Goal: Book appointment/travel/reservation

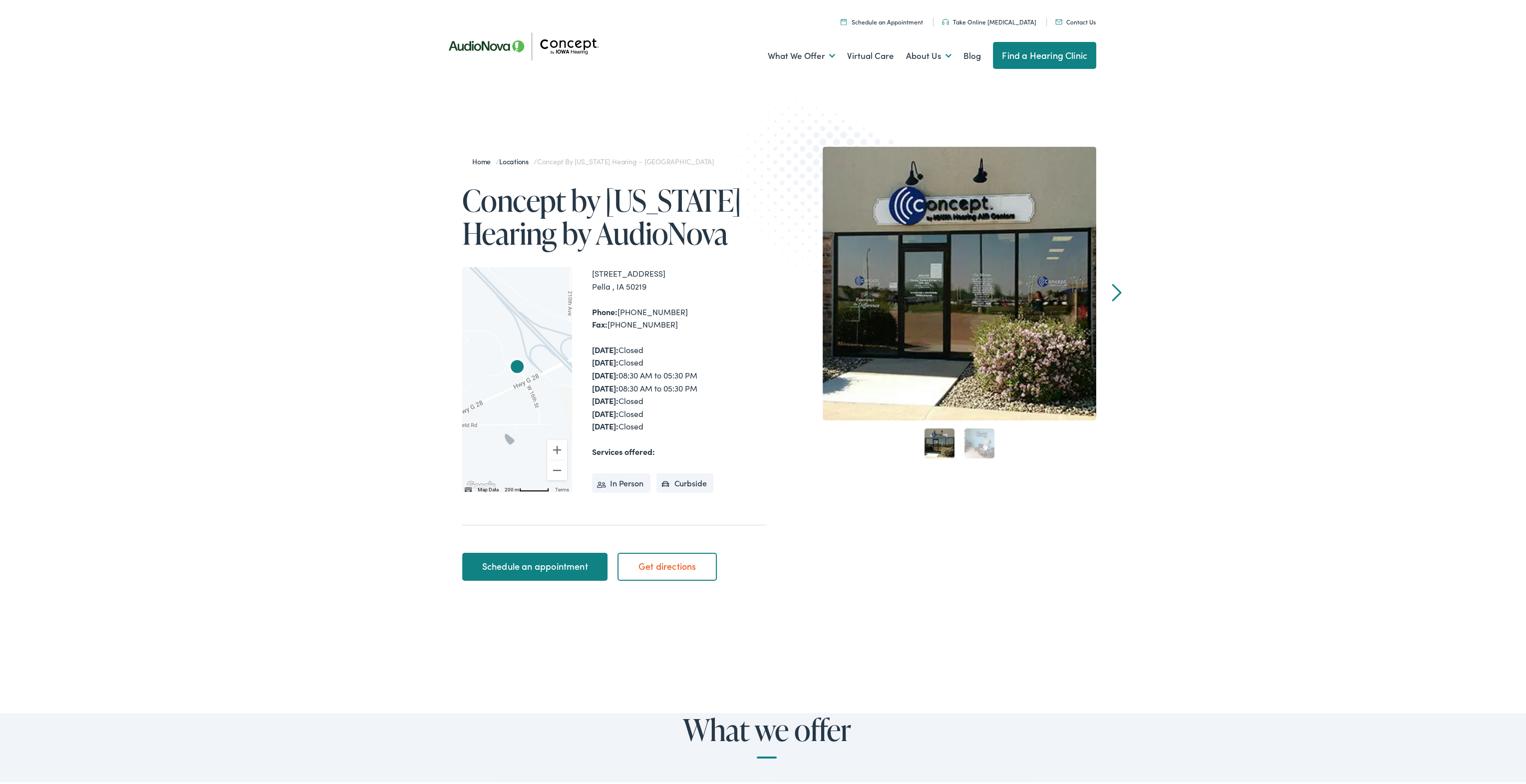
click at [645, 358] on div "[DATE]: Closed [DATE]: Closed [DATE]: 08:30 AM to 05:30 PM [DATE]: 08:30 AM to …" at bounding box center [679, 386] width 174 height 89
click at [645, 358] on div "Monday: Closed Tuesday: Closed Wednesday: 08:30 AM to 05:30 PM Thursday: 08:30 …" at bounding box center [679, 386] width 174 height 89
click at [675, 375] on div "Monday: Closed Tuesday: Closed Wednesday: 08:30 AM to 05:30 PM Thursday: 08:30 …" at bounding box center [679, 386] width 174 height 89
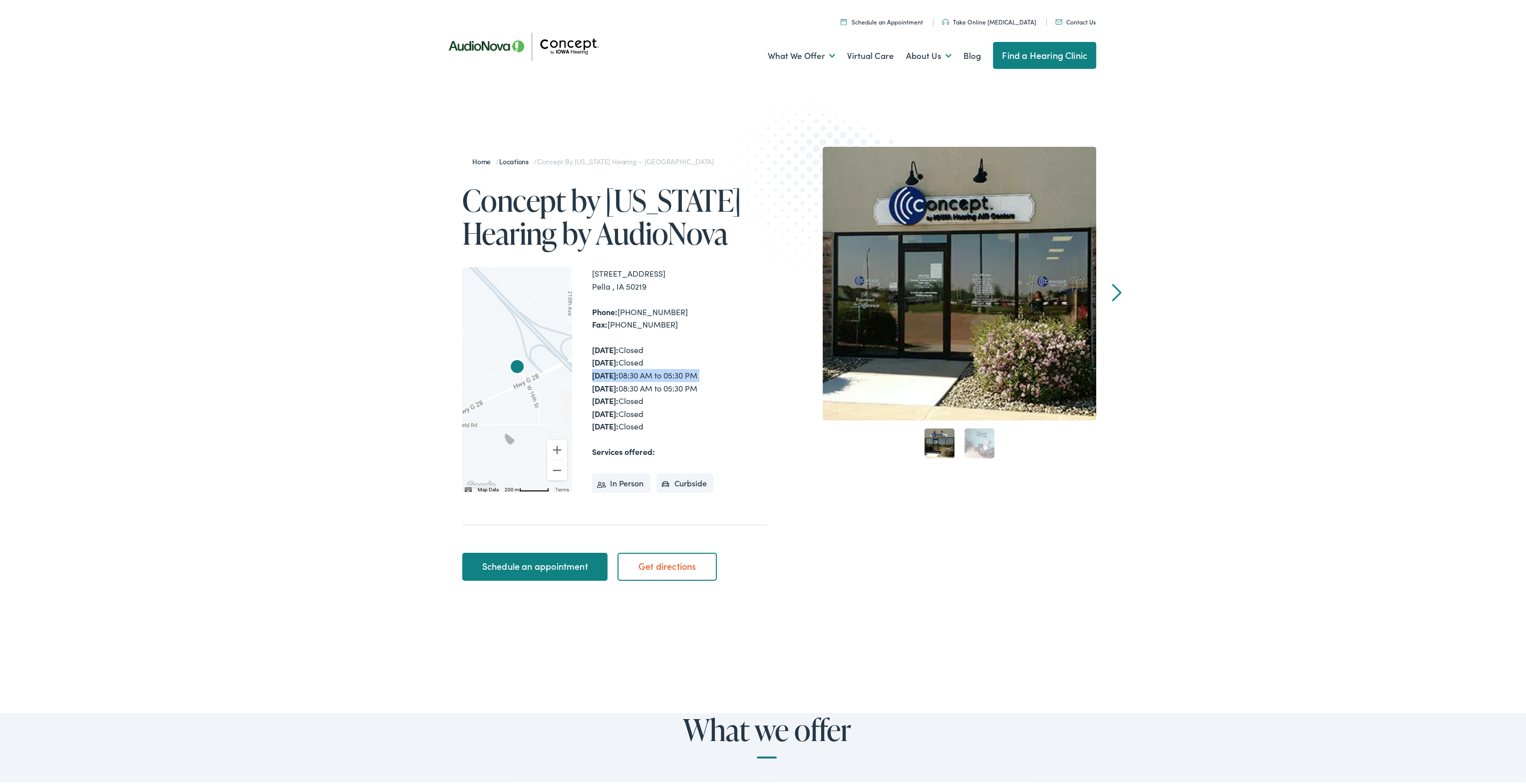
click at [675, 375] on div "Monday: Closed Tuesday: Closed Wednesday: 08:30 AM to 05:30 PM Thursday: 08:30 …" at bounding box center [679, 386] width 174 height 89
click at [676, 390] on div "Monday: Closed Tuesday: Closed Wednesday: 08:30 AM to 05:30 PM Thursday: 08:30 …" at bounding box center [679, 386] width 174 height 89
click at [679, 409] on div "Monday: Closed Tuesday: Closed Wednesday: 08:30 AM to 05:30 PM Thursday: 08:30 …" at bounding box center [679, 386] width 174 height 89
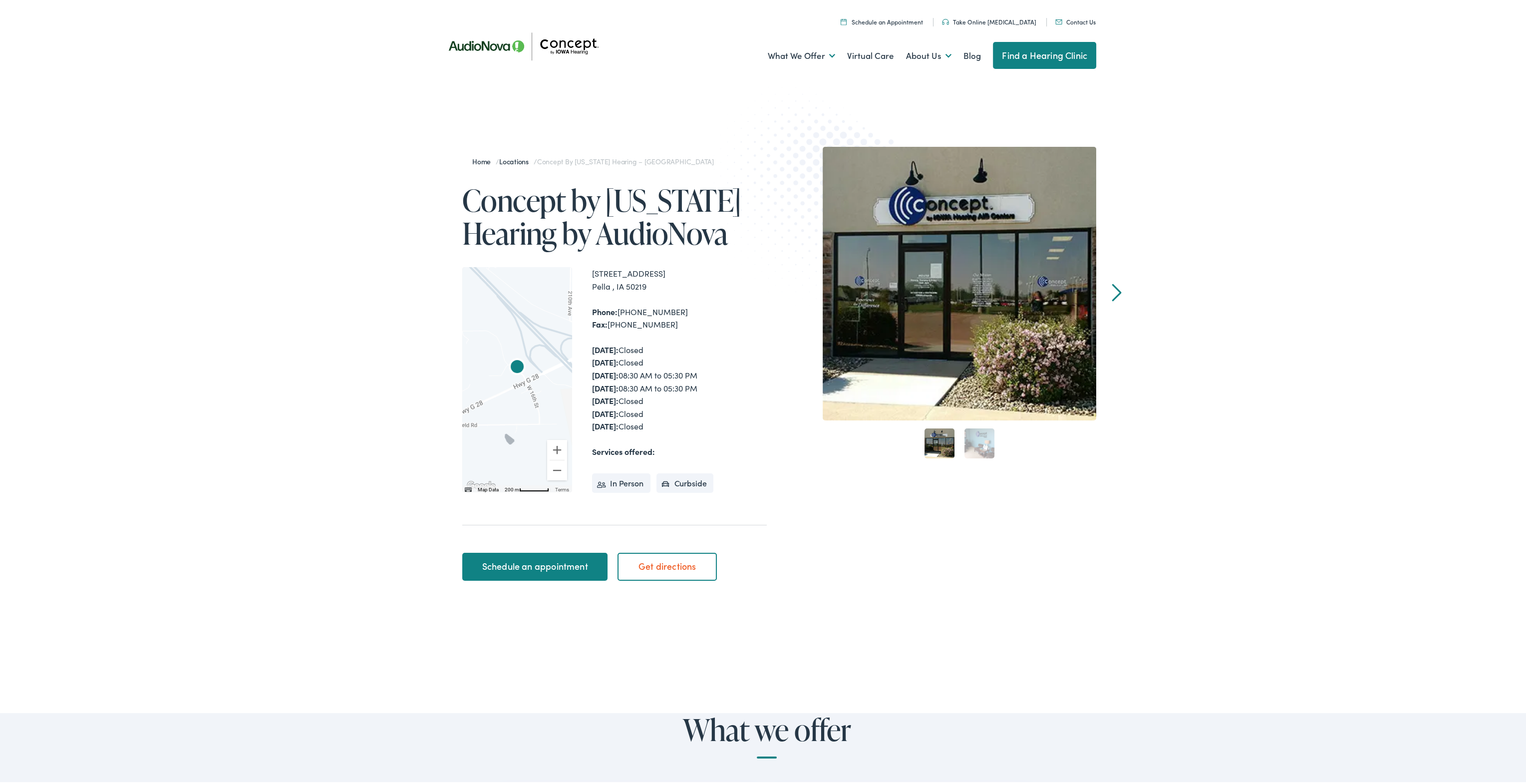
click at [663, 436] on div "1103 West 16th Street Pella , IA 50219 Phone: 641-628-1520 Fax: 563-726-7383 Mo…" at bounding box center [679, 377] width 174 height 224
drag, startPoint x: 649, startPoint y: 374, endPoint x: 656, endPoint y: 397, distance: 24.0
click at [656, 397] on div "Monday: Closed Tuesday: Closed Wednesday: 08:30 AM to 05:30 PM Thursday: 08:30 …" at bounding box center [679, 386] width 174 height 89
click at [592, 369] on strong "Wednesday:" at bounding box center [605, 373] width 27 height 11
drag, startPoint x: 589, startPoint y: 369, endPoint x: 712, endPoint y: 385, distance: 124.0
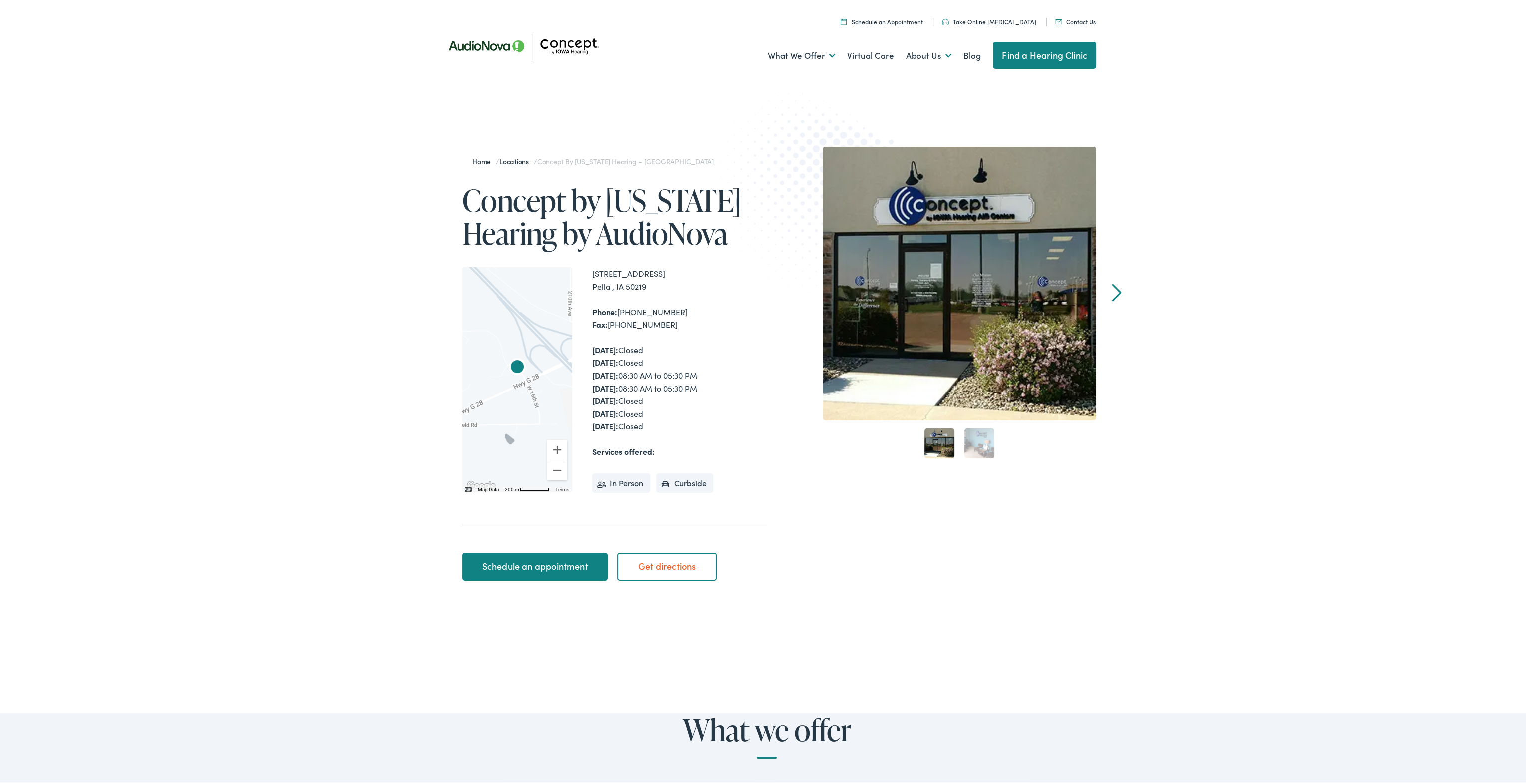
click at [712, 385] on div "Monday: Closed Tuesday: Closed Wednesday: 08:30 AM to 05:30 PM Thursday: 08:30 …" at bounding box center [679, 386] width 174 height 89
click at [264, 253] on div "Home / Locations / Concept by Iowa Hearing – Pella Concept by Iowa Hearing by A…" at bounding box center [766, 365] width 1533 height 541
drag, startPoint x: 590, startPoint y: 373, endPoint x: 747, endPoint y: 392, distance: 158.1
click at [747, 392] on div "Monday: Closed Tuesday: Closed Wednesday: 08:30 AM to 05:30 PM Thursday: 08:30 …" at bounding box center [679, 386] width 174 height 89
click at [462, 198] on h1 "Concept by Iowa Hearing by AudioNova" at bounding box center [614, 215] width 305 height 66
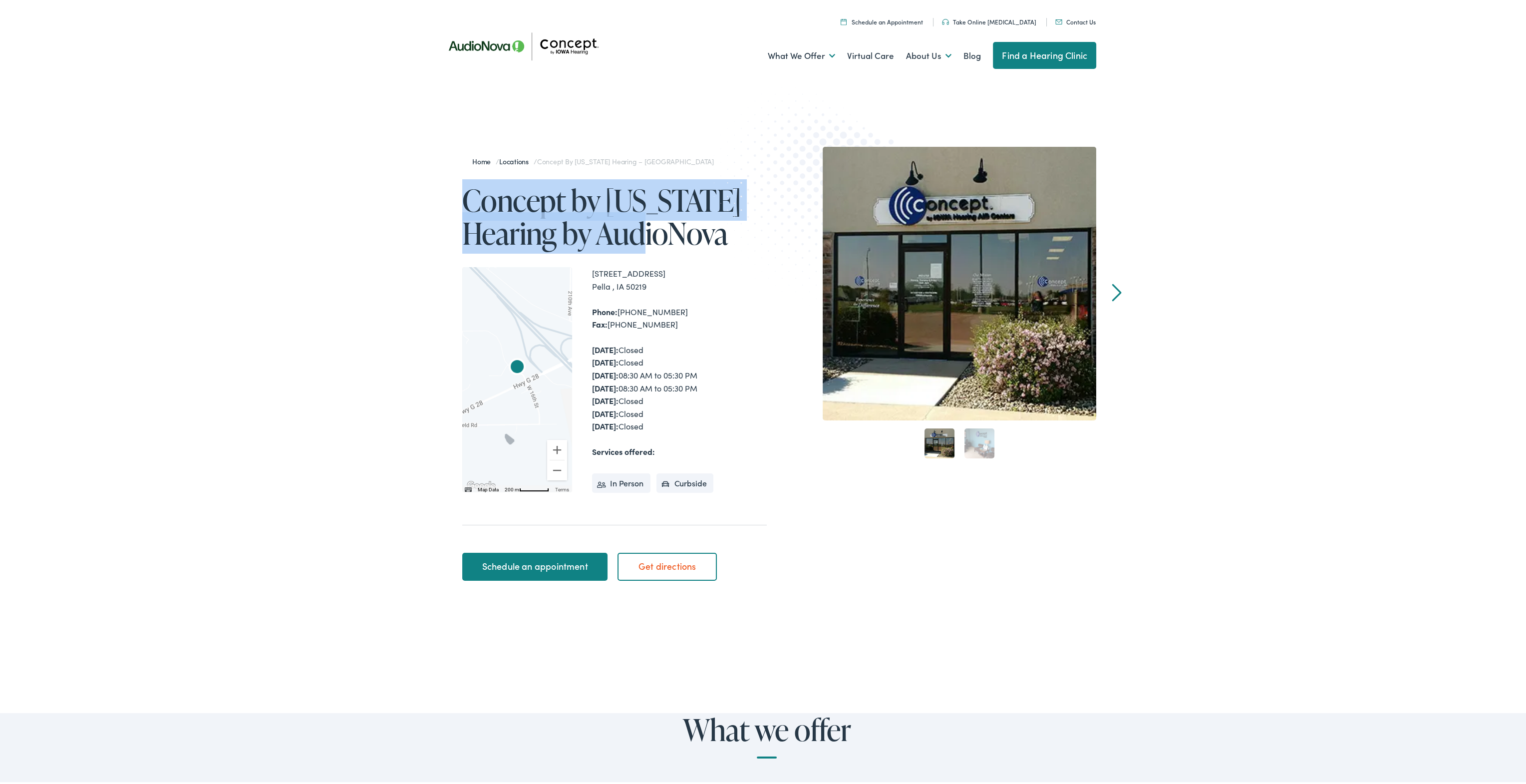
drag, startPoint x: 460, startPoint y: 198, endPoint x: 670, endPoint y: 233, distance: 212.9
click at [670, 233] on h1 "Concept by Iowa Hearing by AudioNova" at bounding box center [614, 215] width 305 height 66
drag, startPoint x: 459, startPoint y: 203, endPoint x: 656, endPoint y: 227, distance: 198.5
click at [656, 227] on h1 "Concept by Iowa Hearing by AudioNova" at bounding box center [614, 215] width 305 height 66
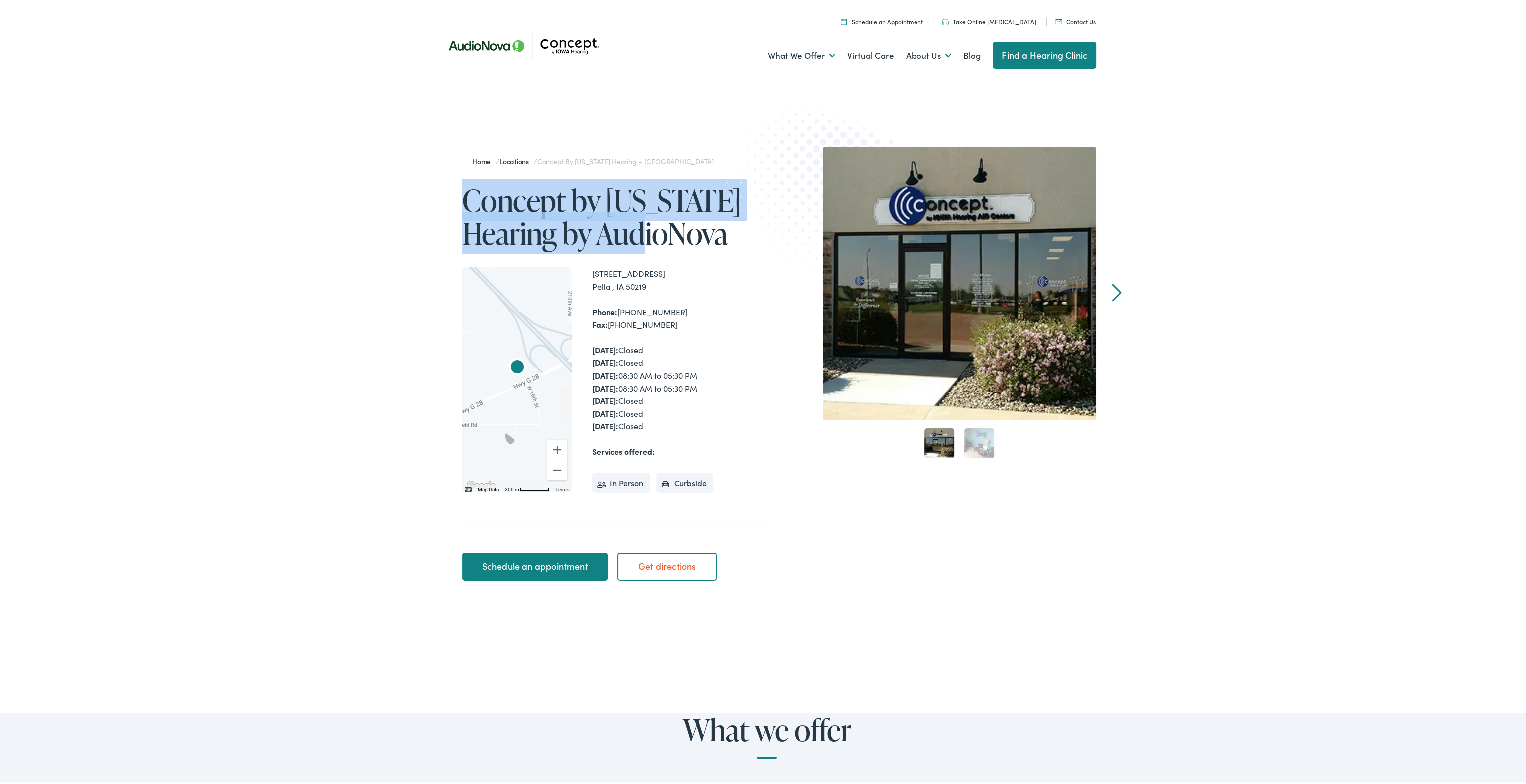
click at [657, 227] on h1 "Concept by Iowa Hearing by AudioNova" at bounding box center [614, 215] width 305 height 66
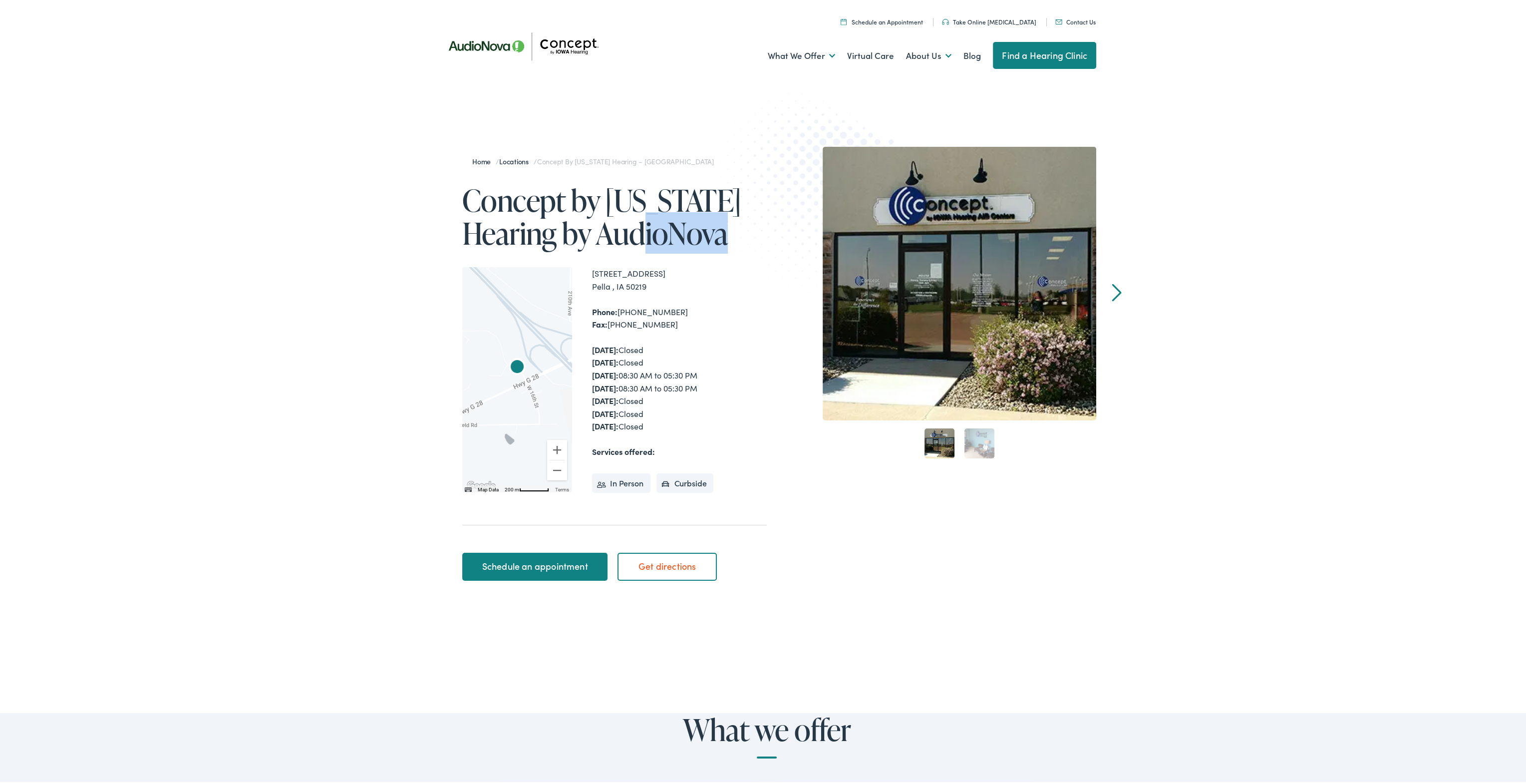
click at [657, 227] on h1 "Concept by Iowa Hearing by AudioNova" at bounding box center [614, 215] width 305 height 66
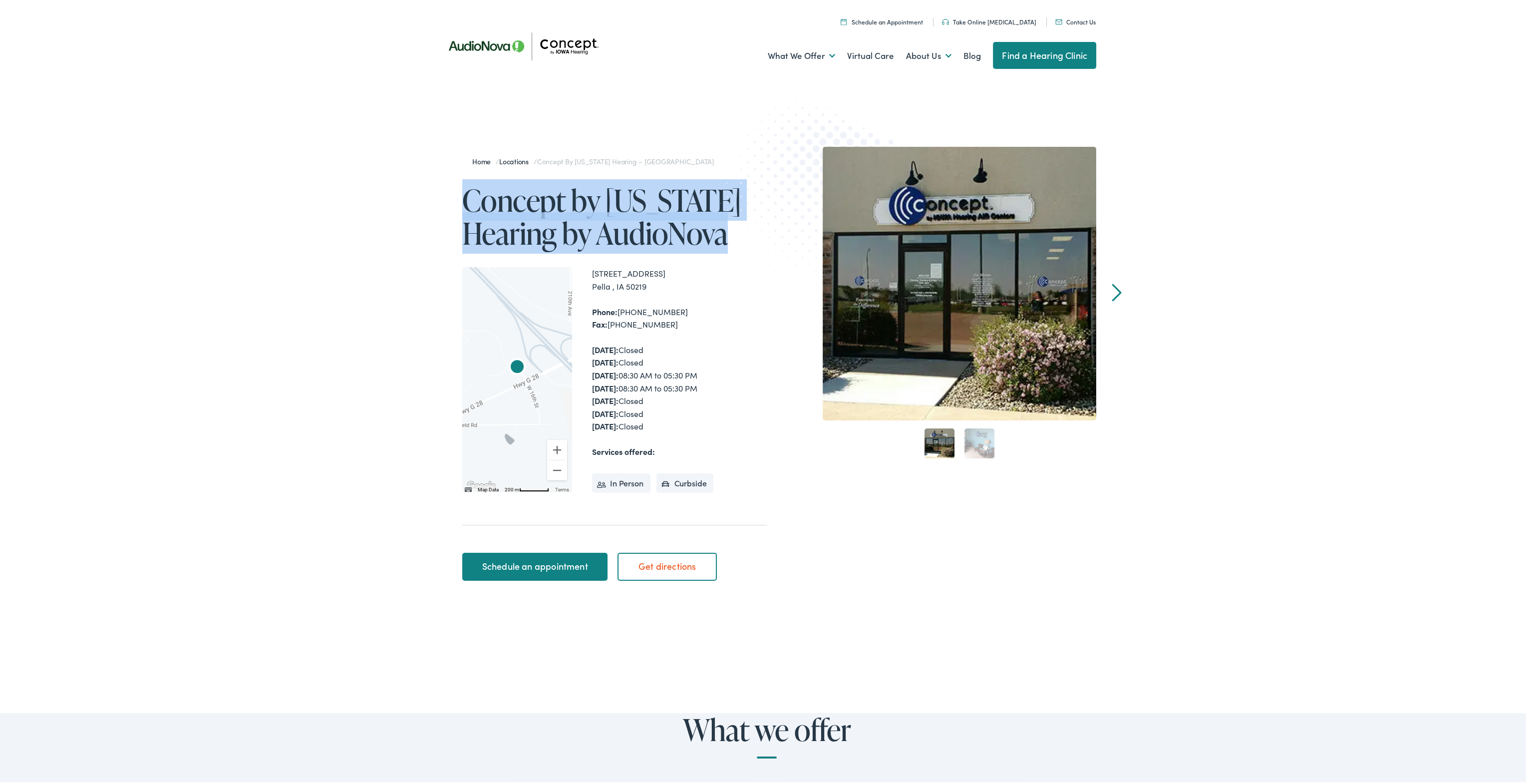
click at [657, 227] on h1 "Concept by Iowa Hearing by AudioNova" at bounding box center [614, 215] width 305 height 66
click at [713, 237] on img at bounding box center [822, 198] width 219 height 239
click at [666, 203] on h1 "Concept by Iowa Hearing by AudioNova" at bounding box center [614, 215] width 305 height 66
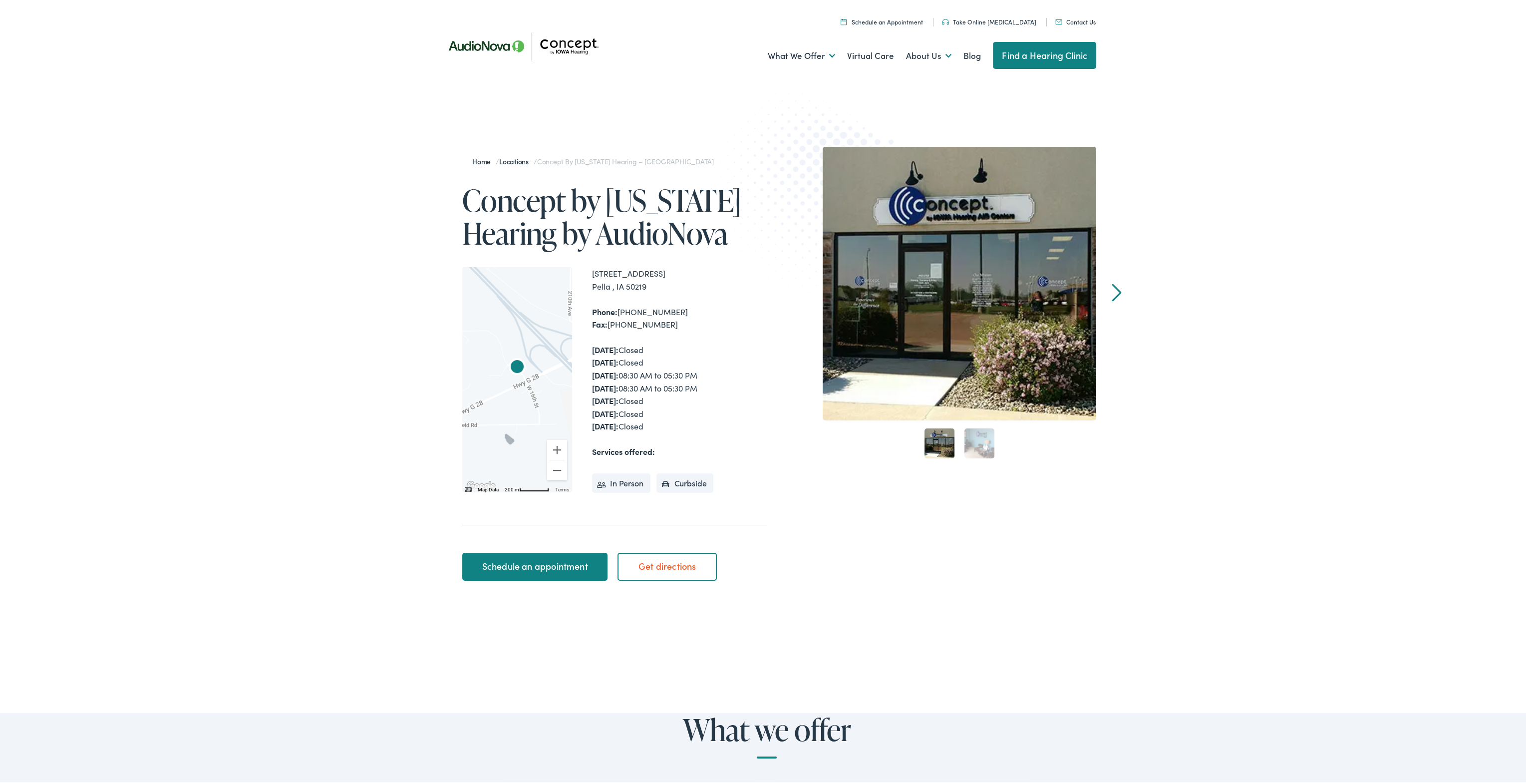
click at [666, 203] on h1 "Concept by Iowa Hearing by AudioNova" at bounding box center [614, 215] width 305 height 66
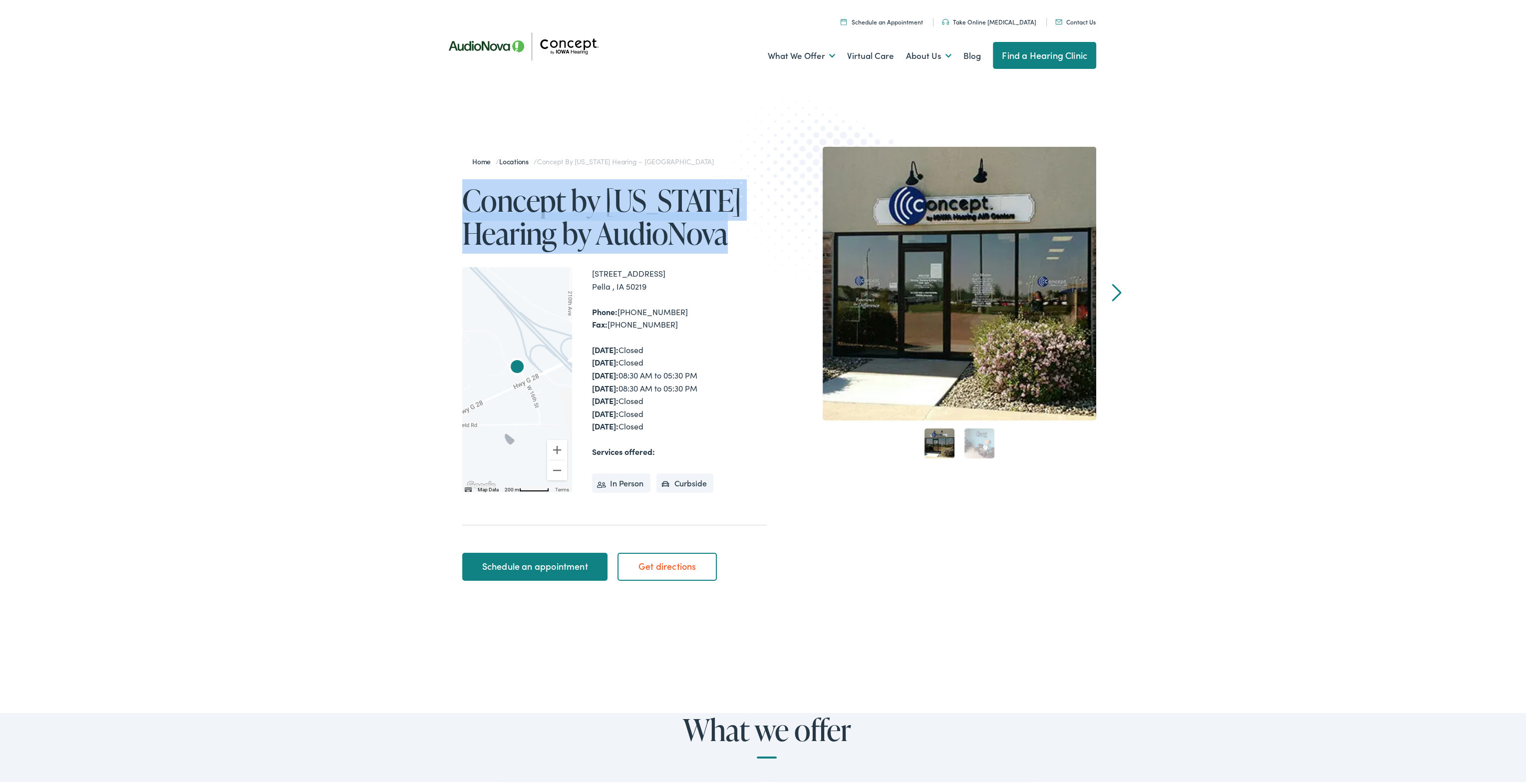
click at [666, 203] on h1 "Concept by Iowa Hearing by AudioNova" at bounding box center [614, 215] width 305 height 66
click at [662, 230] on h1 "Concept by Iowa Hearing by AudioNova" at bounding box center [614, 215] width 305 height 66
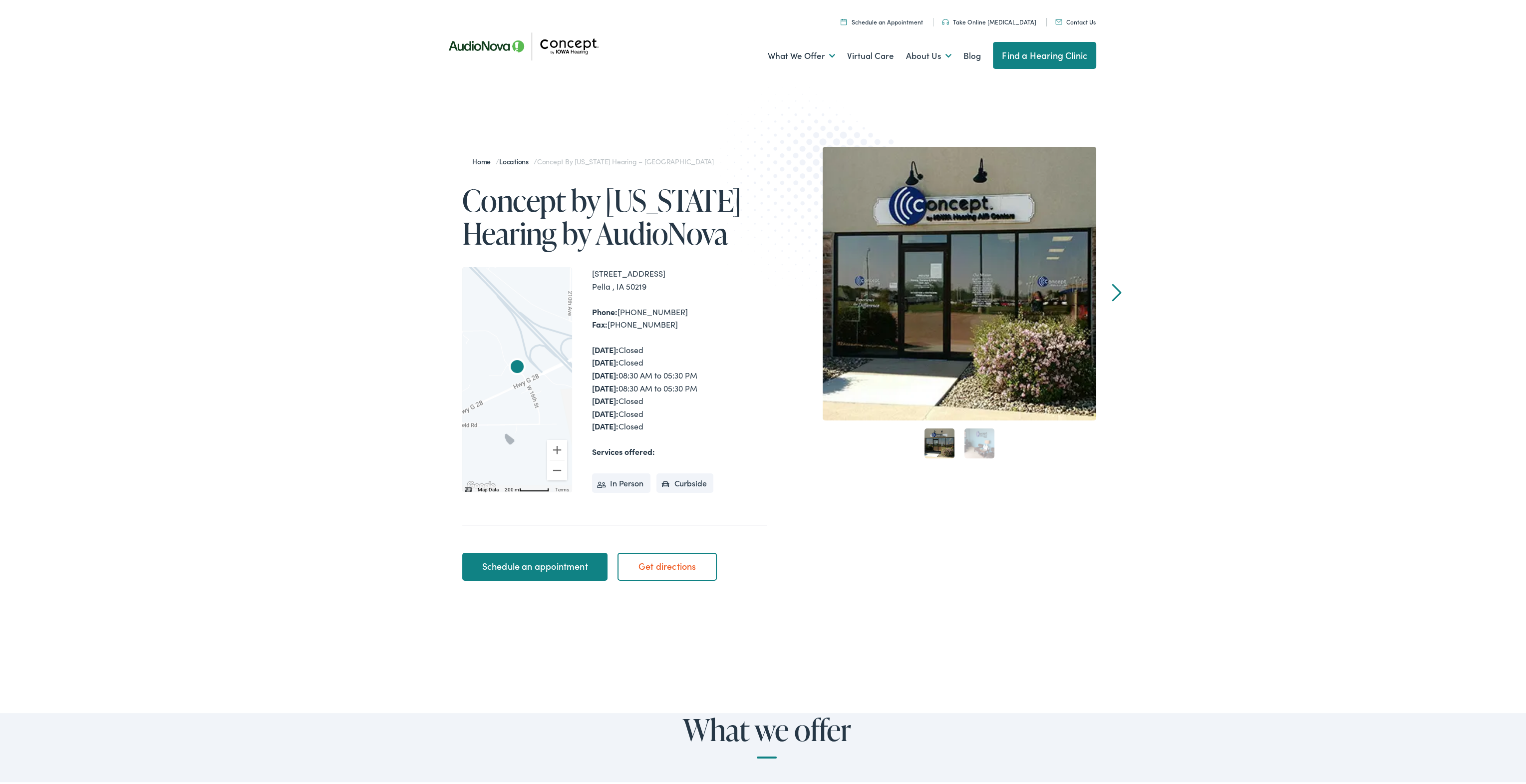
click at [673, 254] on div "Home / Locations / Concept by Iowa Hearing – Pella Concept by Iowa Hearing by A…" at bounding box center [602, 366] width 330 height 442
drag, startPoint x: 462, startPoint y: 191, endPoint x: 764, endPoint y: 419, distance: 378.4
click at [764, 419] on div "Home / Locations / Concept by Iowa Hearing – Pella Concept by Iowa Hearing by A…" at bounding box center [766, 366] width 659 height 442
click at [529, 562] on link "Schedule an appointment" at bounding box center [535, 564] width 145 height 28
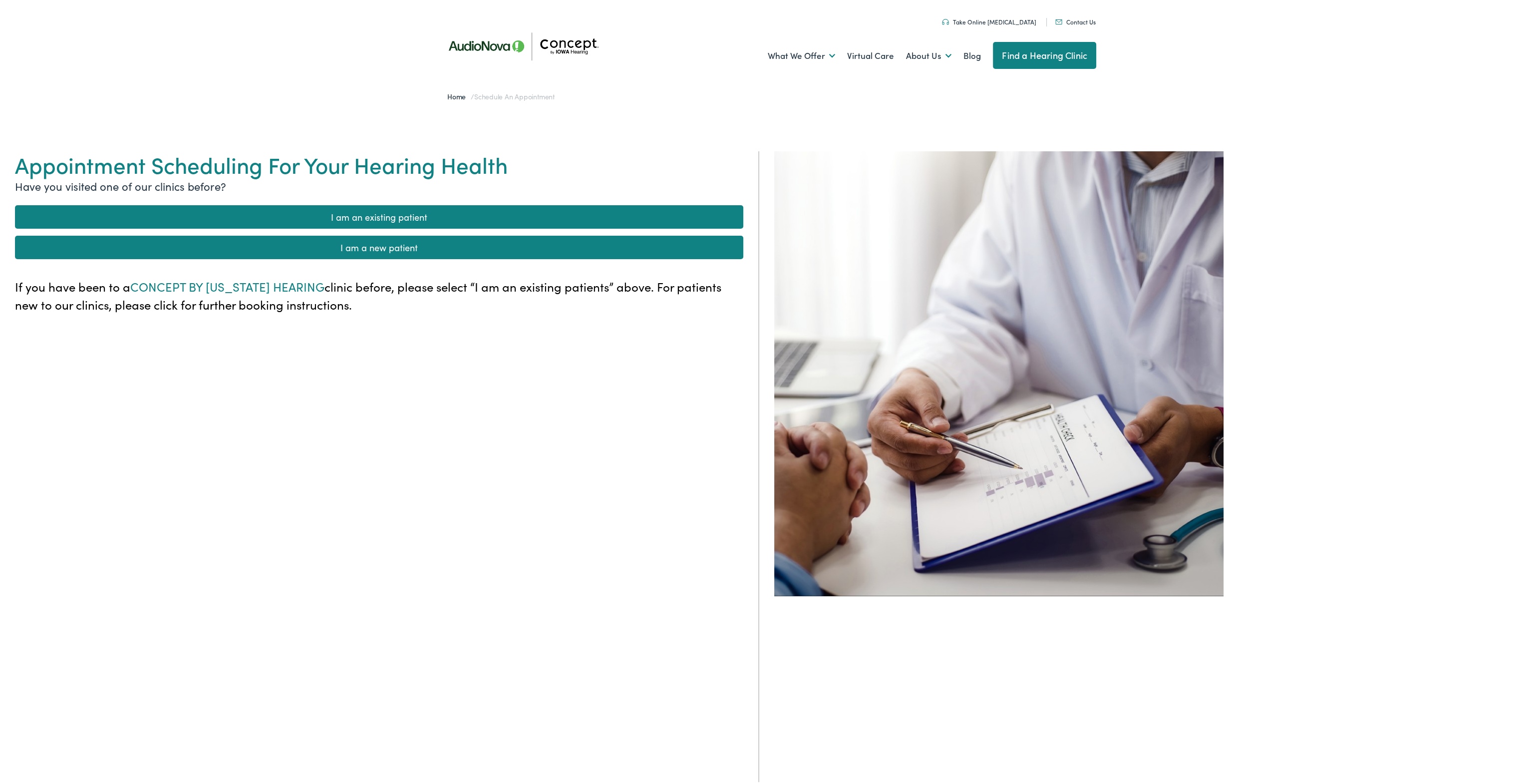
click at [367, 217] on link "I am an existing patient" at bounding box center [379, 215] width 729 height 23
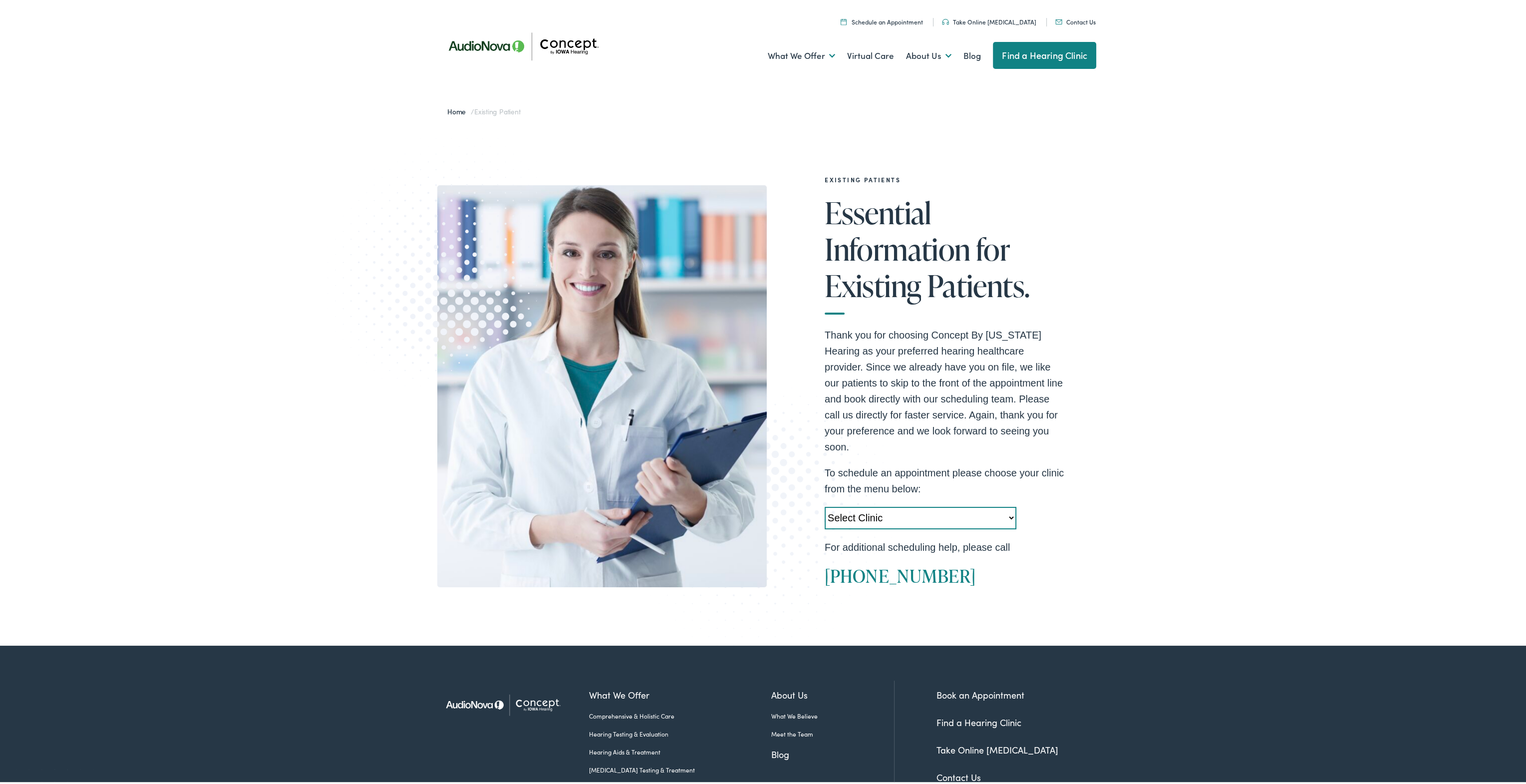
click at [1019, 384] on p "Thank you for choosing Concept By IOWA Hearing as your preferred hearing health…" at bounding box center [944, 389] width 240 height 128
click at [1008, 505] on select "Select Clinic Cedar Rapids-IA-AudioNova 5300 Edgewood Rd NE Clinton-IA-AudioNov…" at bounding box center [920, 516] width 191 height 22
select select "https://iowahearing.alpacaaudiology.com/locations/pella-ia/"
click at [824, 505] on select "Select Clinic Cedar Rapids-IA-AudioNova 5300 Edgewood Rd NE Clinton-IA-AudioNov…" at bounding box center [920, 516] width 191 height 22
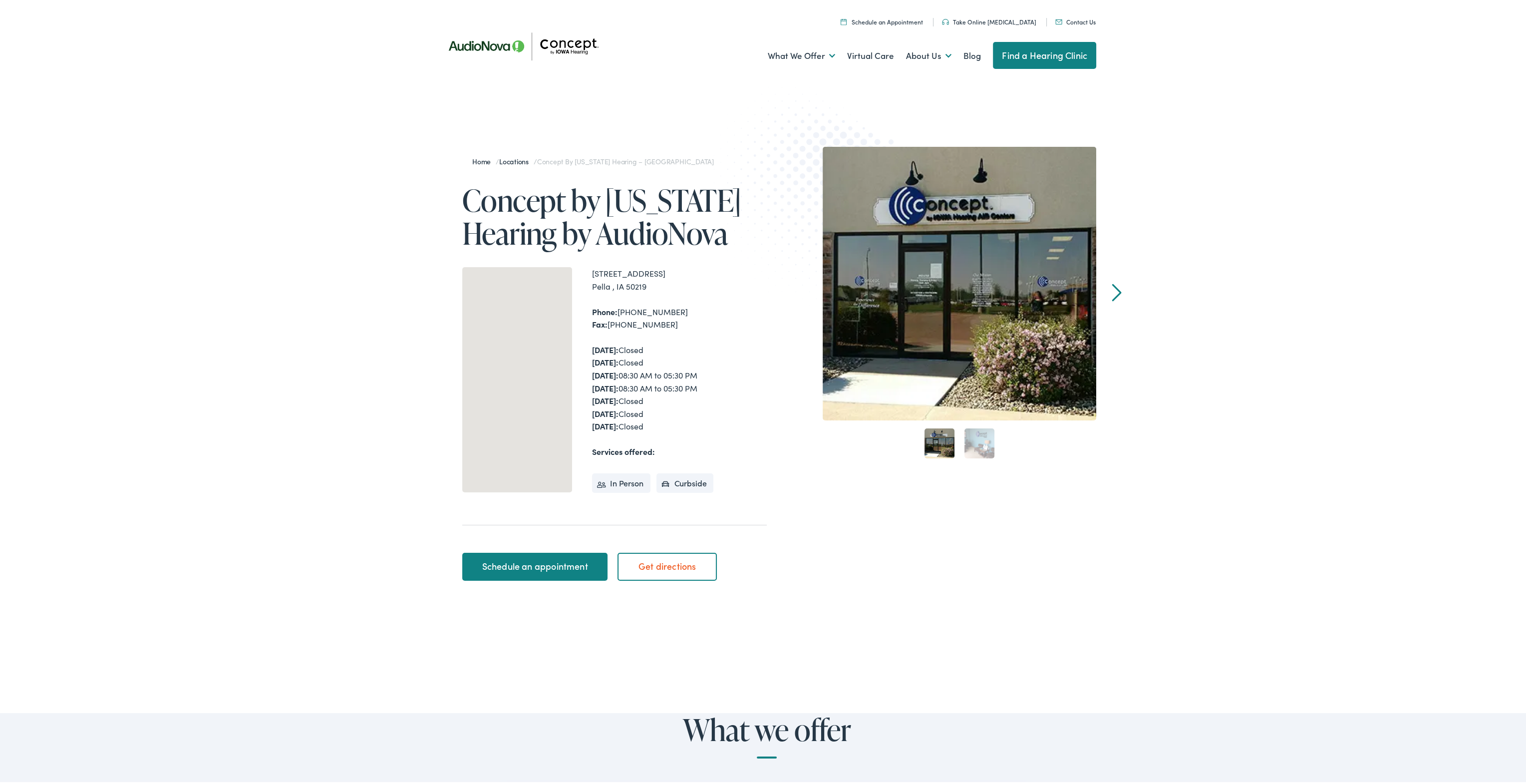
click at [356, 262] on div "Home / Locations / Concept by [US_STATE] Hearing – [GEOGRAPHIC_DATA] Concept by…" at bounding box center [766, 365] width 1533 height 541
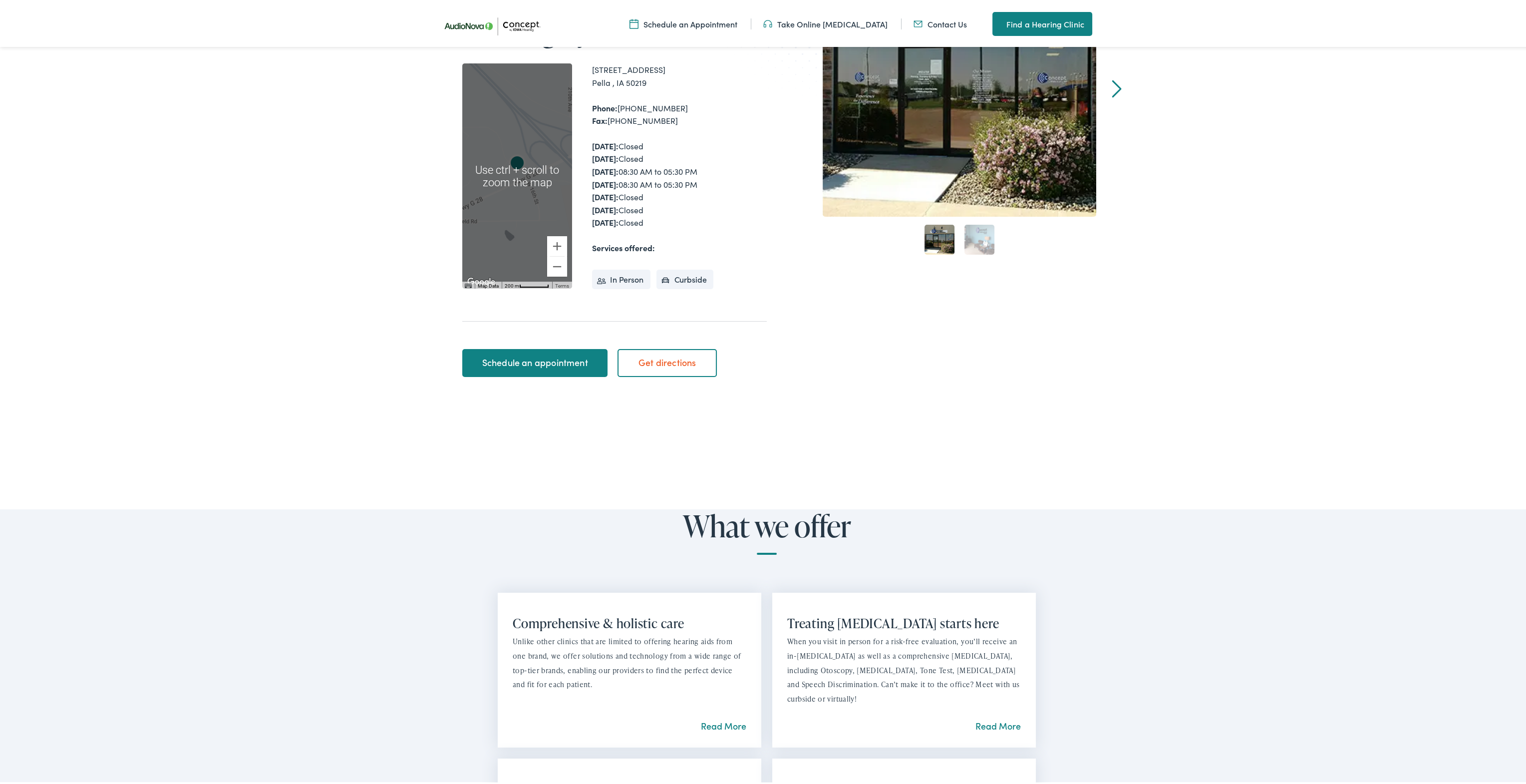
scroll to position [50, 0]
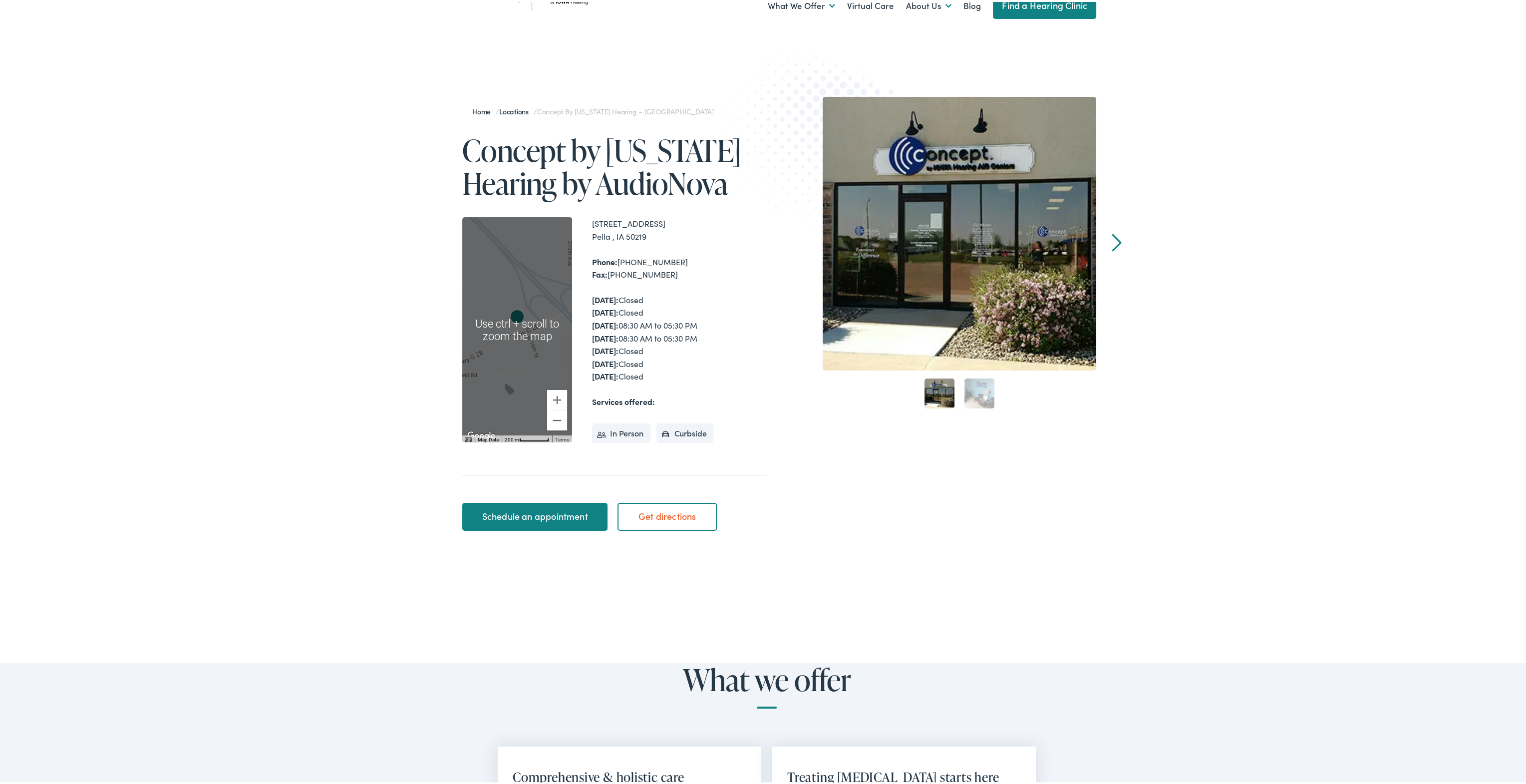
click at [358, 310] on div "Home / Locations / Concept by Iowa Hearing – Pella Concept by Iowa Hearing by A…" at bounding box center [766, 315] width 1533 height 541
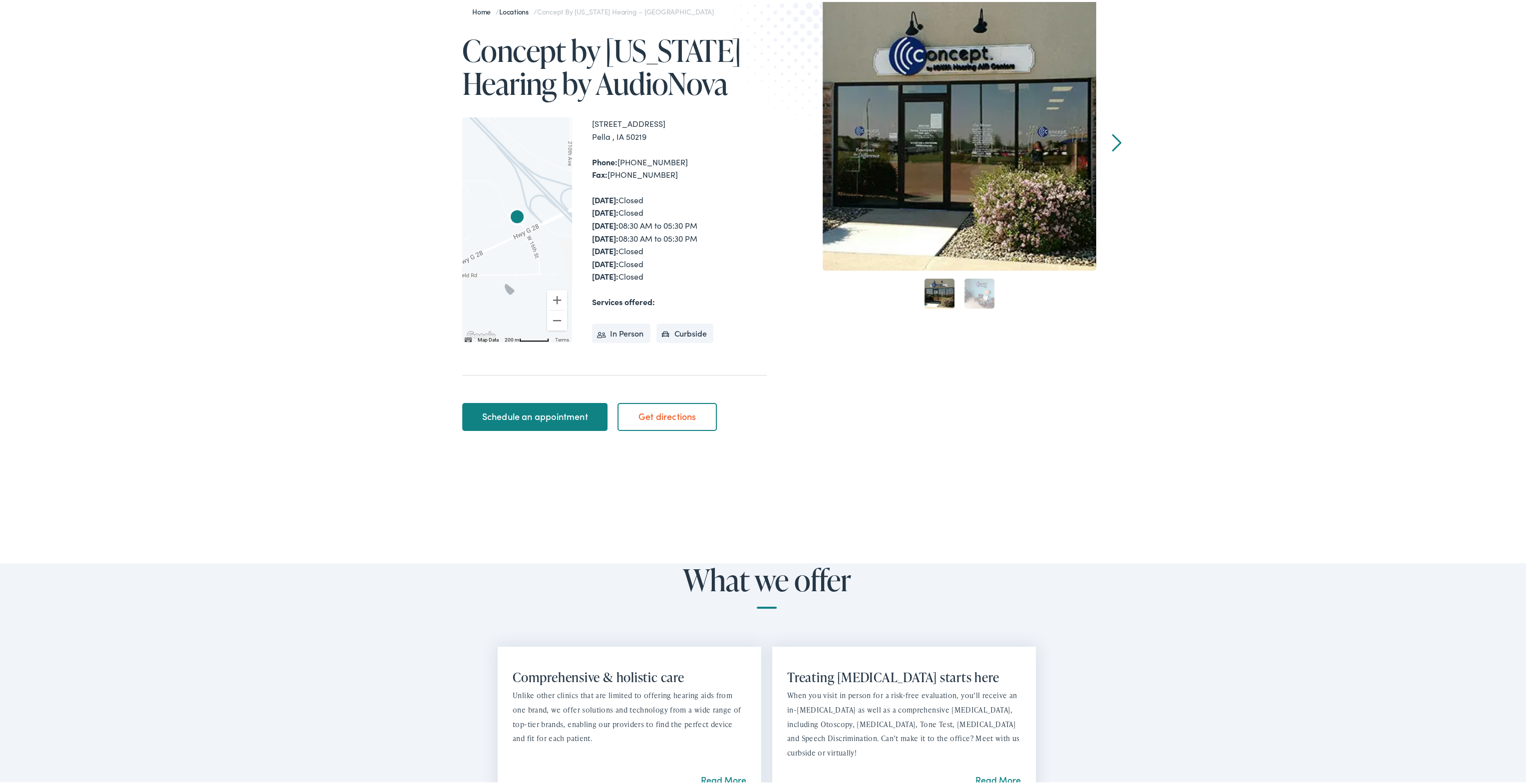
scroll to position [100, 0]
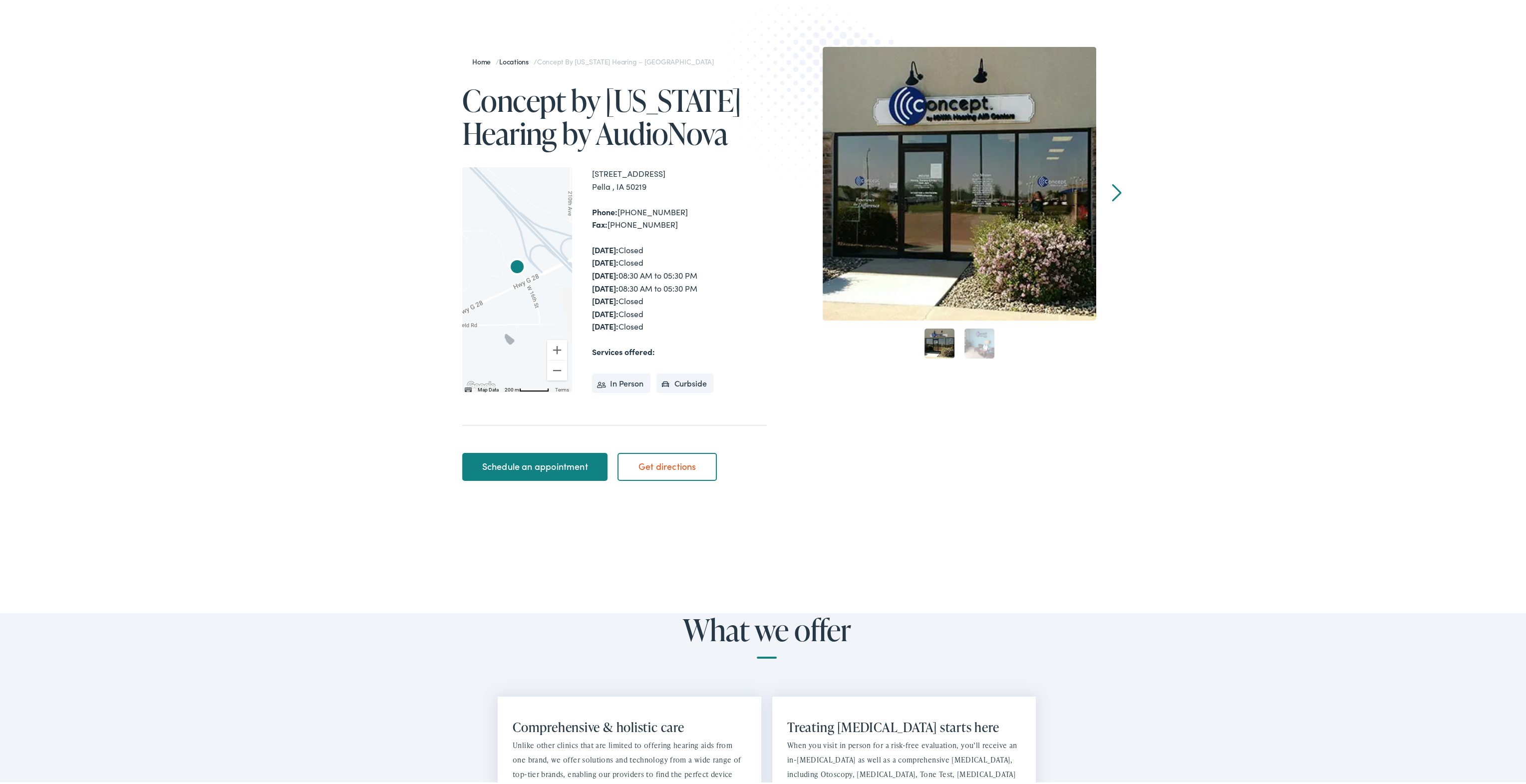
click at [368, 341] on div "Home / Locations / Concept by Iowa Hearing – Pella Concept by Iowa Hearing by A…" at bounding box center [766, 265] width 1533 height 541
click at [533, 471] on link "Schedule an appointment" at bounding box center [535, 464] width 145 height 28
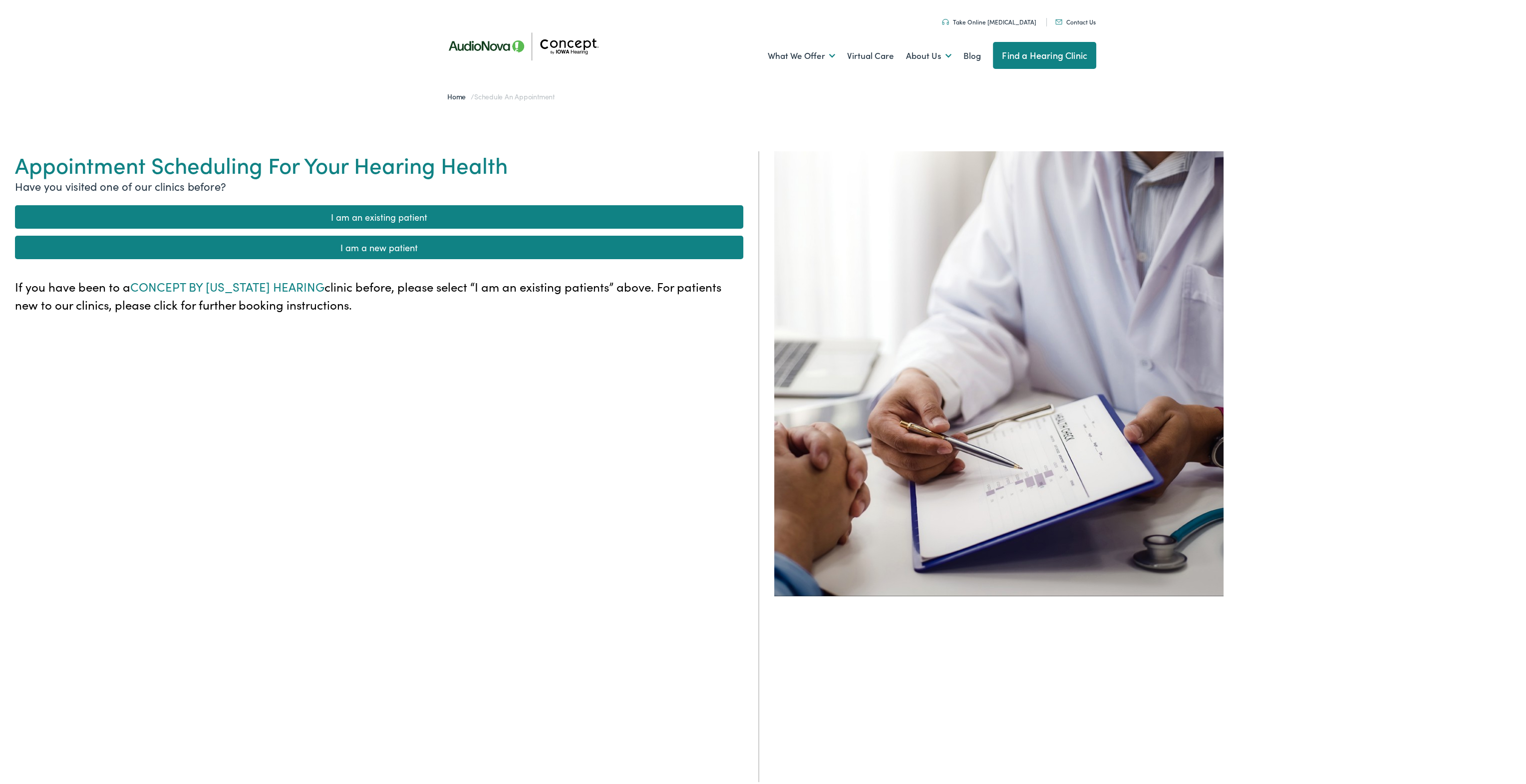
click at [429, 208] on link "I am an existing patient" at bounding box center [379, 215] width 729 height 23
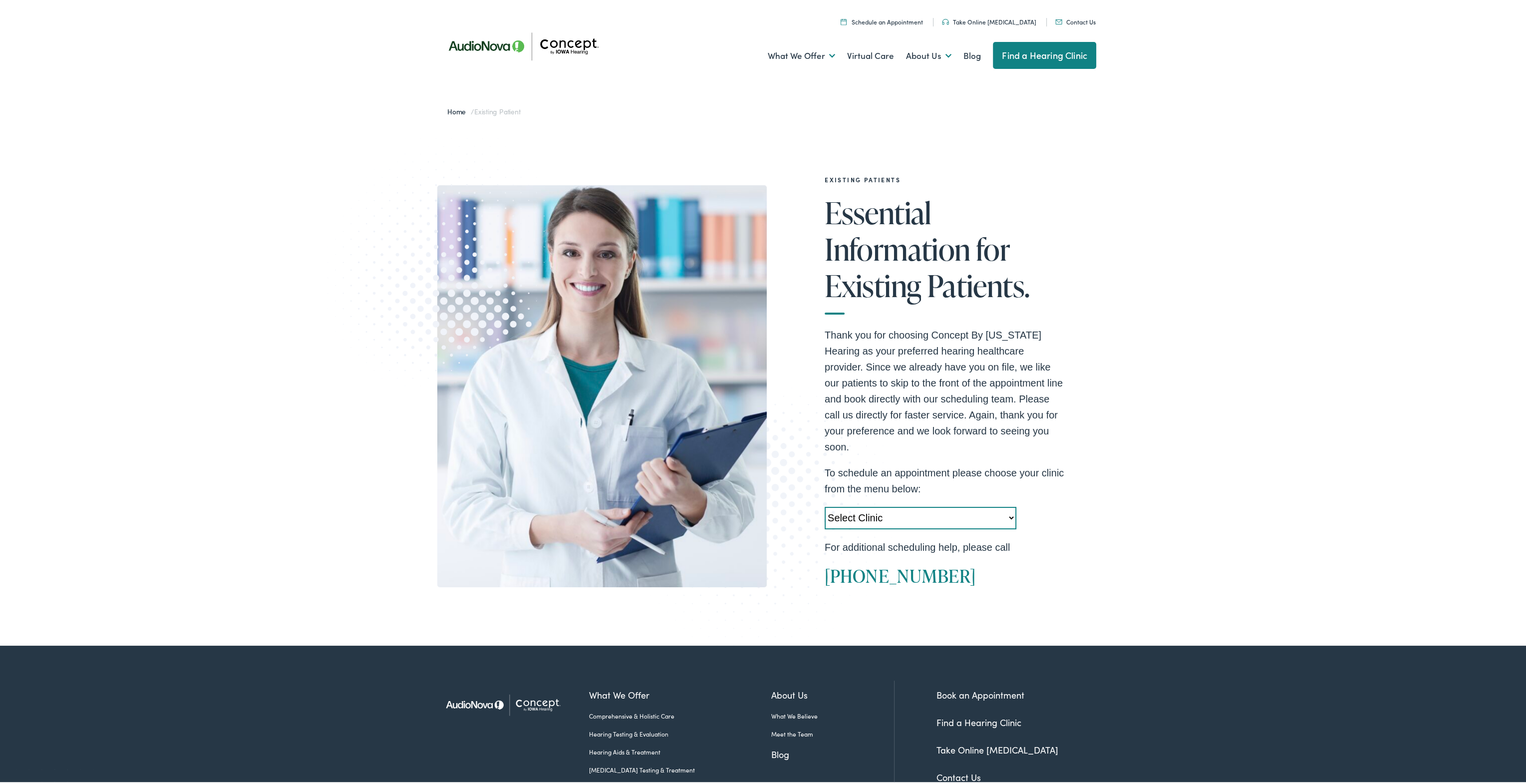
drag, startPoint x: 1008, startPoint y: 501, endPoint x: 1003, endPoint y: 509, distance: 9.4
click at [1003, 509] on select "Select Clinic Cedar Rapids-IA-AudioNova 5300 Edgewood Rd NE Clinton-IA-AudioNov…" at bounding box center [920, 516] width 191 height 22
select select "https://iowahearing.alpacaaudiology.com/locations/pella-ia/"
click at [824, 505] on select "Select Clinic Cedar Rapids-IA-AudioNova 5300 Edgewood Rd NE Clinton-IA-AudioNov…" at bounding box center [920, 516] width 191 height 22
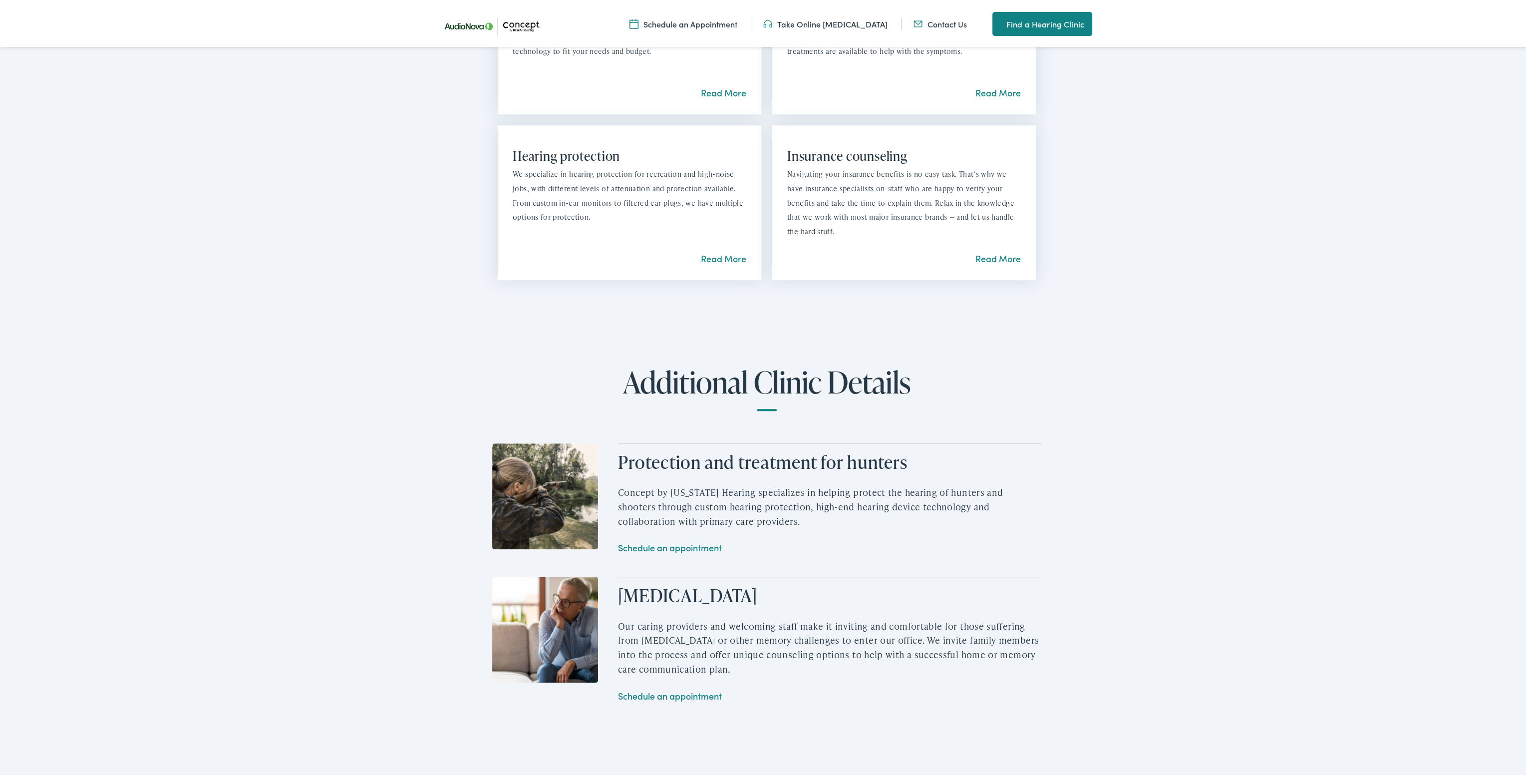
drag, startPoint x: 631, startPoint y: 497, endPoint x: 623, endPoint y: 534, distance: 37.9
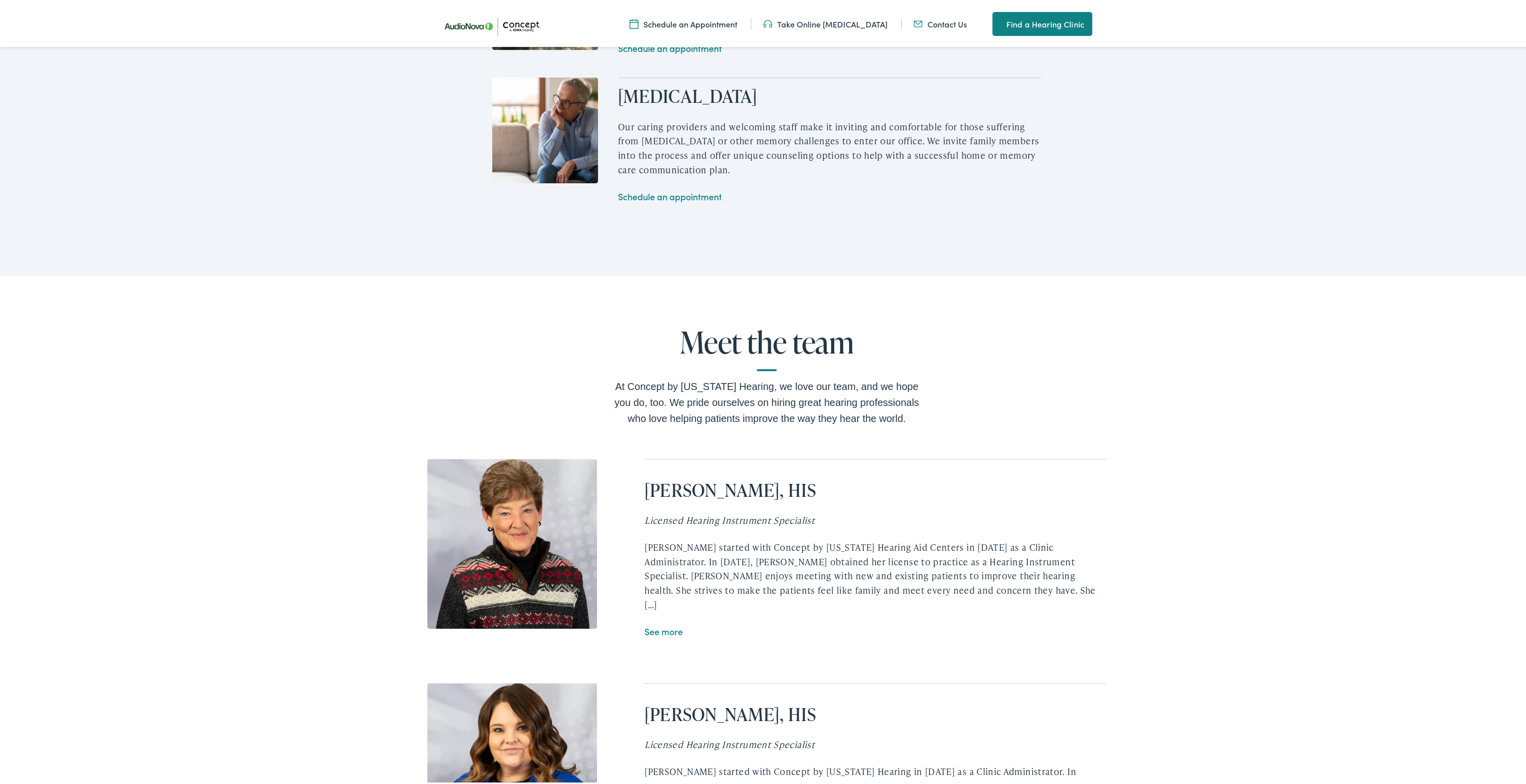
drag, startPoint x: 622, startPoint y: 528, endPoint x: 642, endPoint y: 537, distance: 21.9
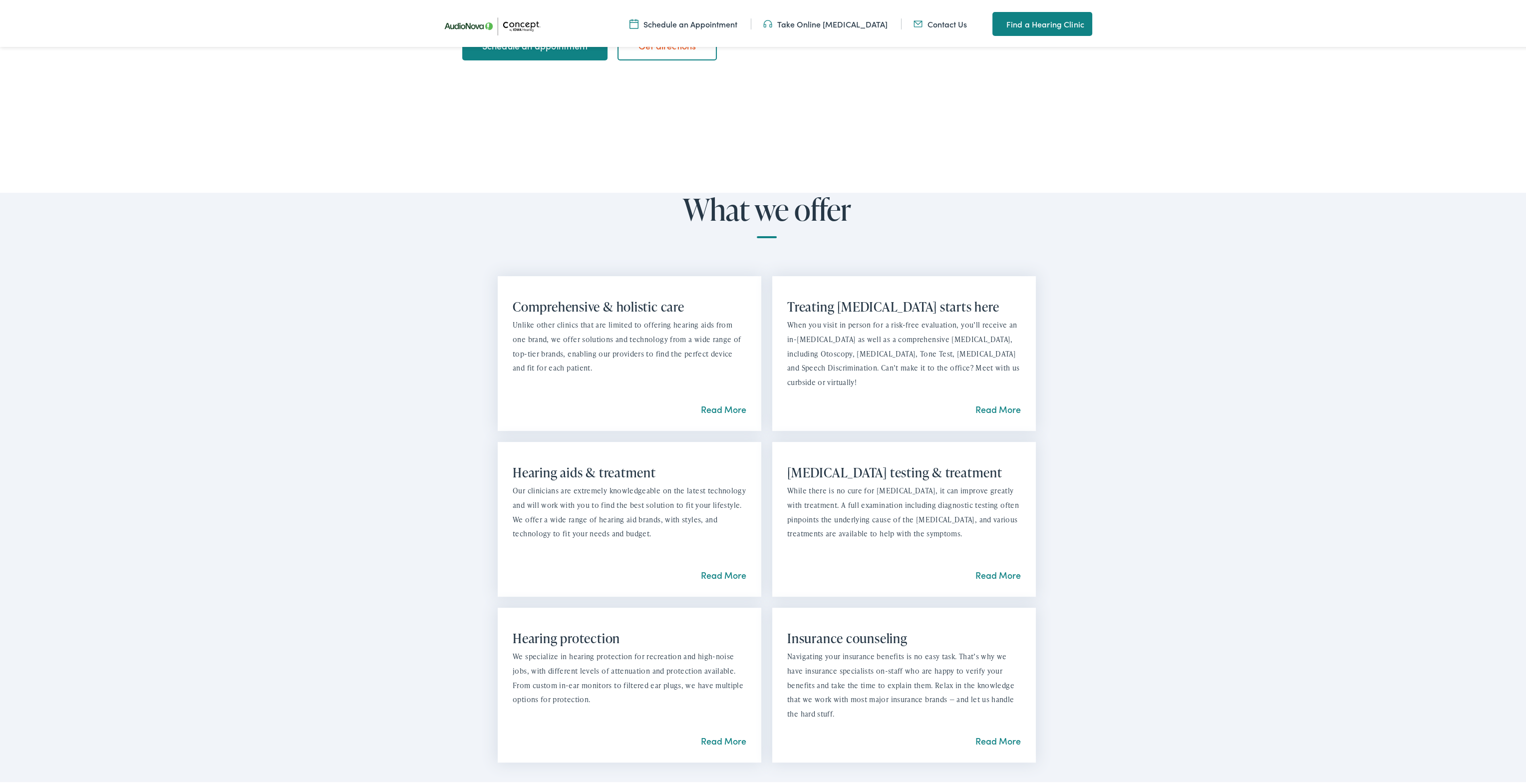
scroll to position [216, 0]
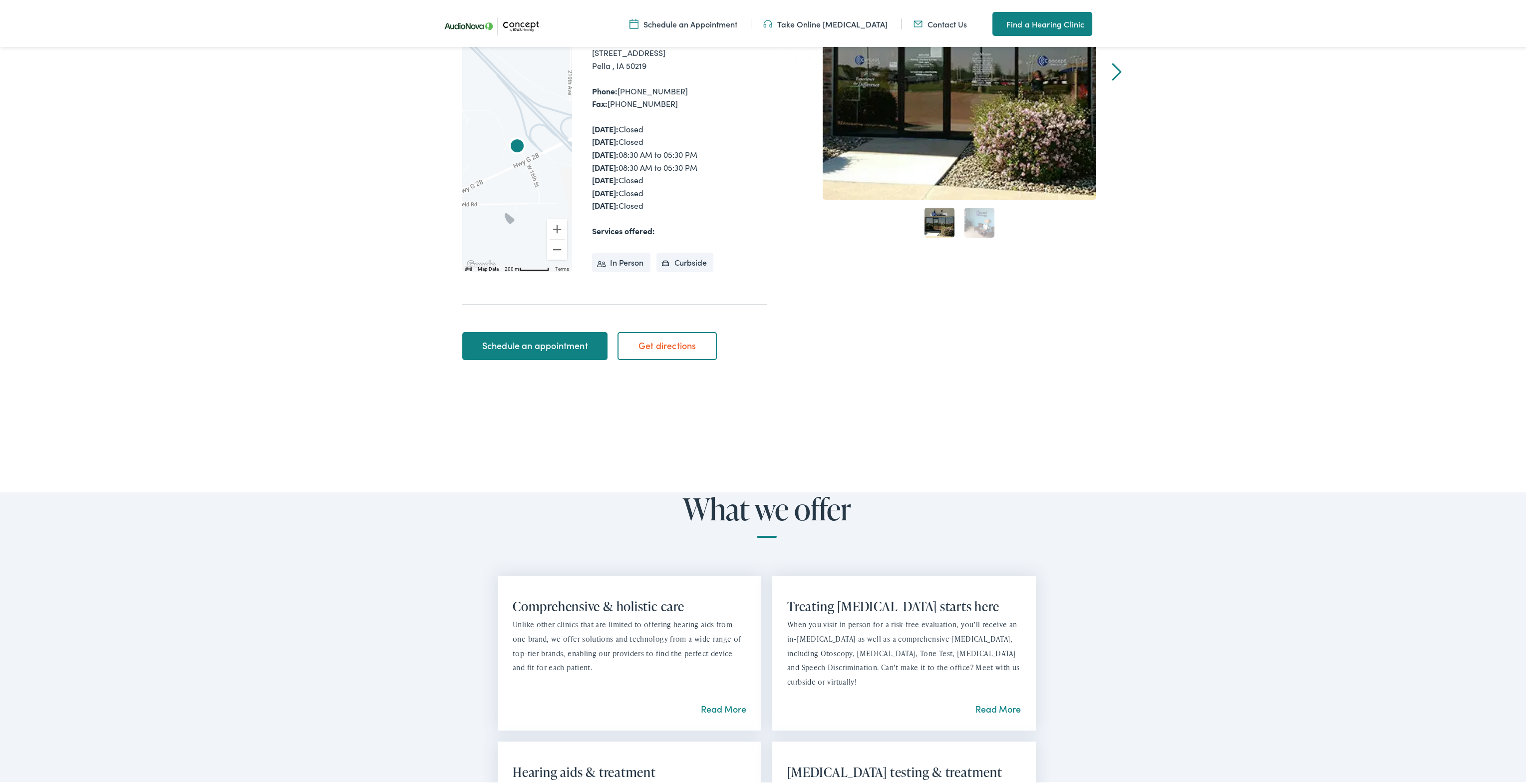
click at [571, 333] on link "Schedule an appointment" at bounding box center [535, 343] width 145 height 28
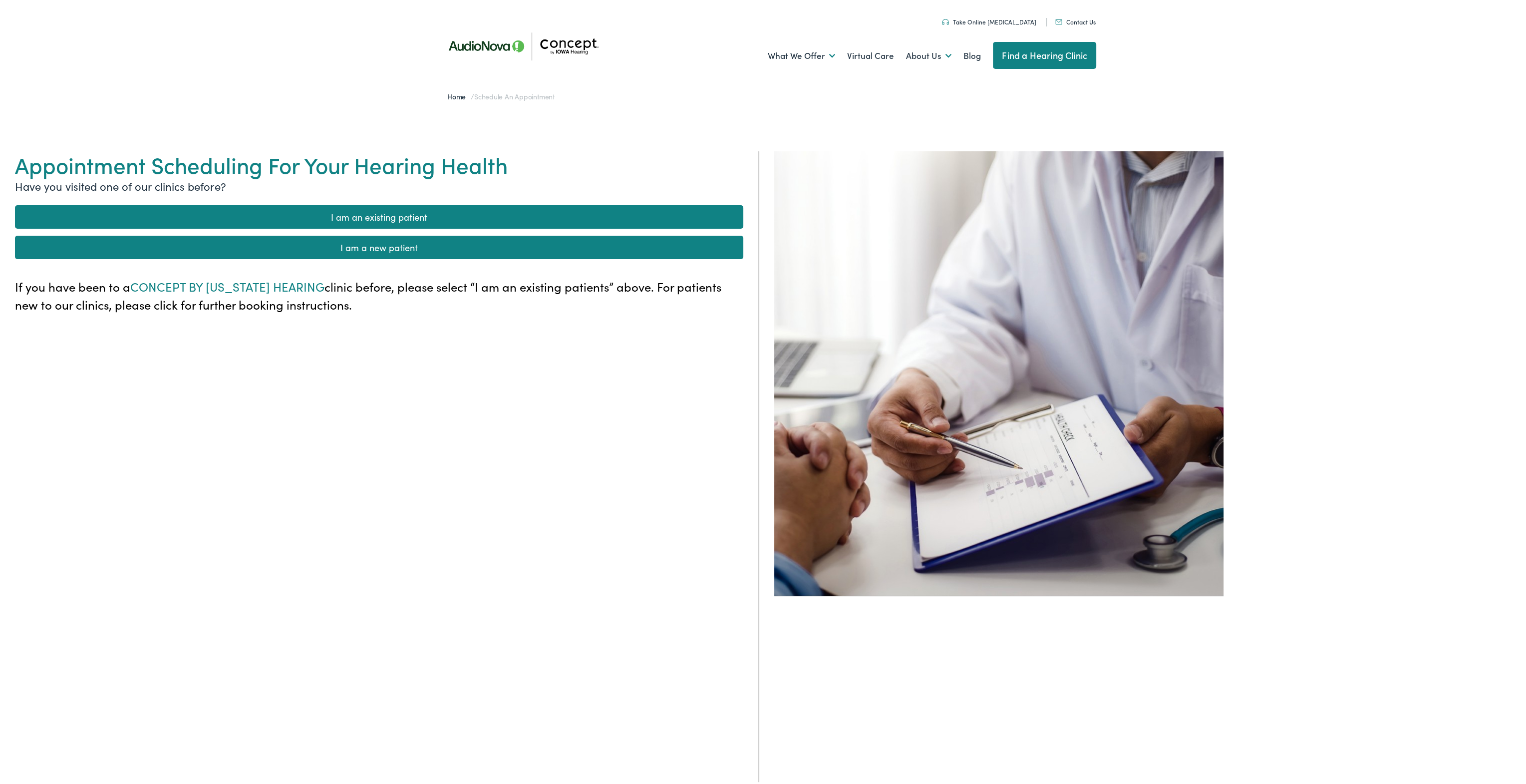
click at [345, 215] on link "I am an existing patient" at bounding box center [379, 215] width 729 height 23
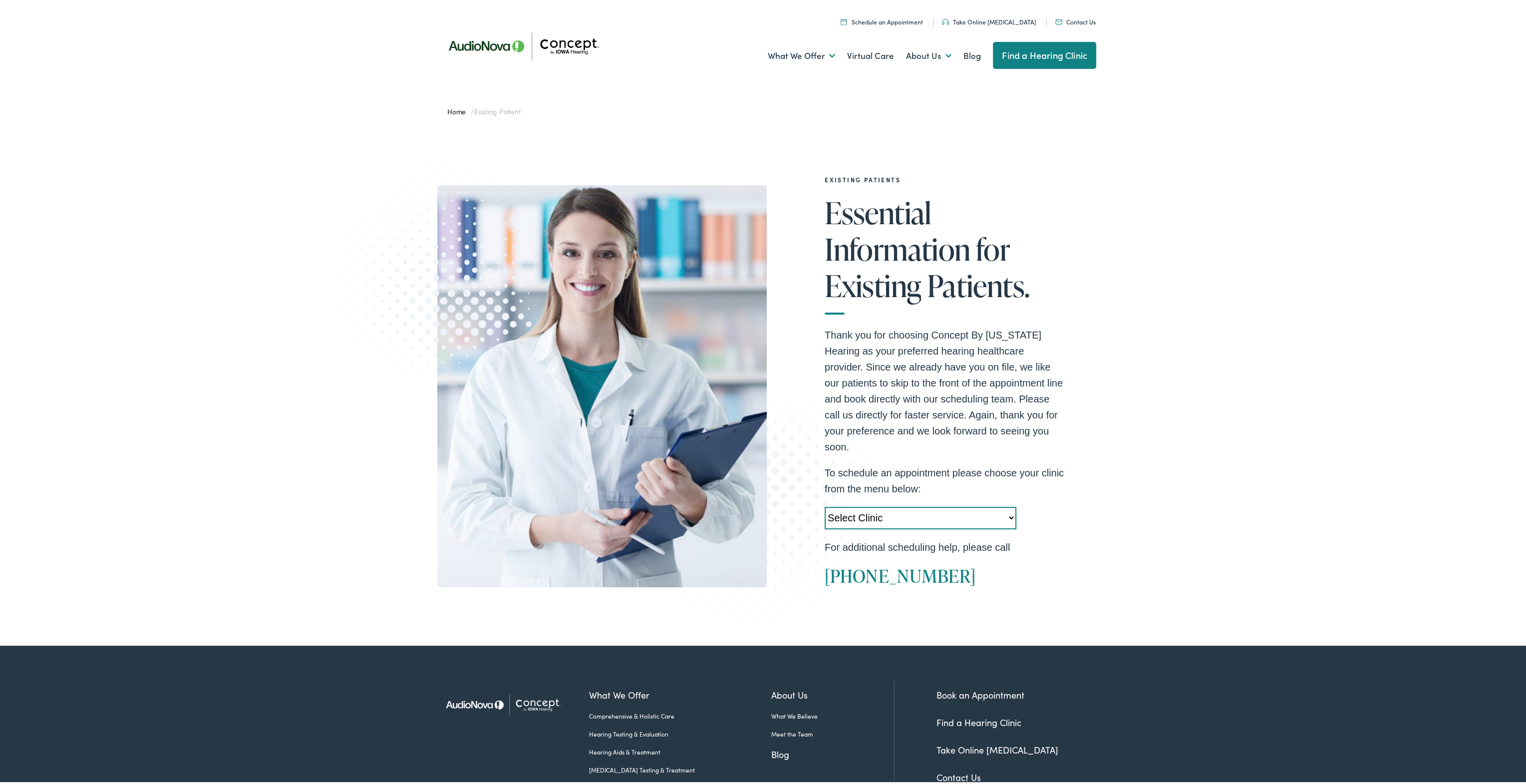
click at [1004, 505] on select "Select Clinic [GEOGRAPHIC_DATA]-[GEOGRAPHIC_DATA]-[GEOGRAPHIC_DATA] [STREET_ADD…" at bounding box center [920, 516] width 191 height 22
select select "[URL][DOMAIN_NAME]"
click at [824, 505] on select "Select Clinic Cedar Rapids-IA-AudioNova 5300 Edgewood Rd NE Clinton-IA-AudioNov…" at bounding box center [920, 516] width 191 height 22
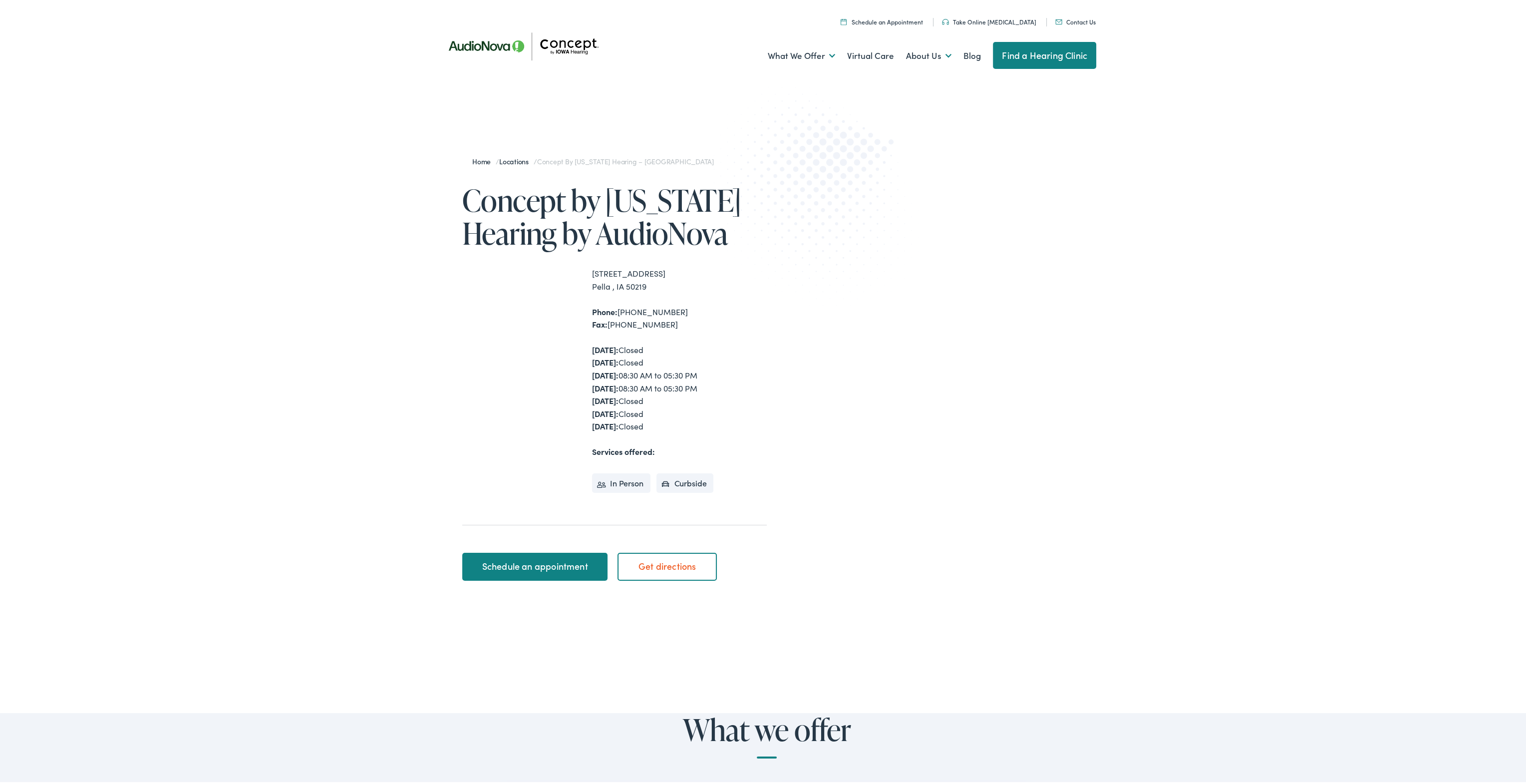
click at [966, 532] on div at bounding box center [959, 366] width 274 height 442
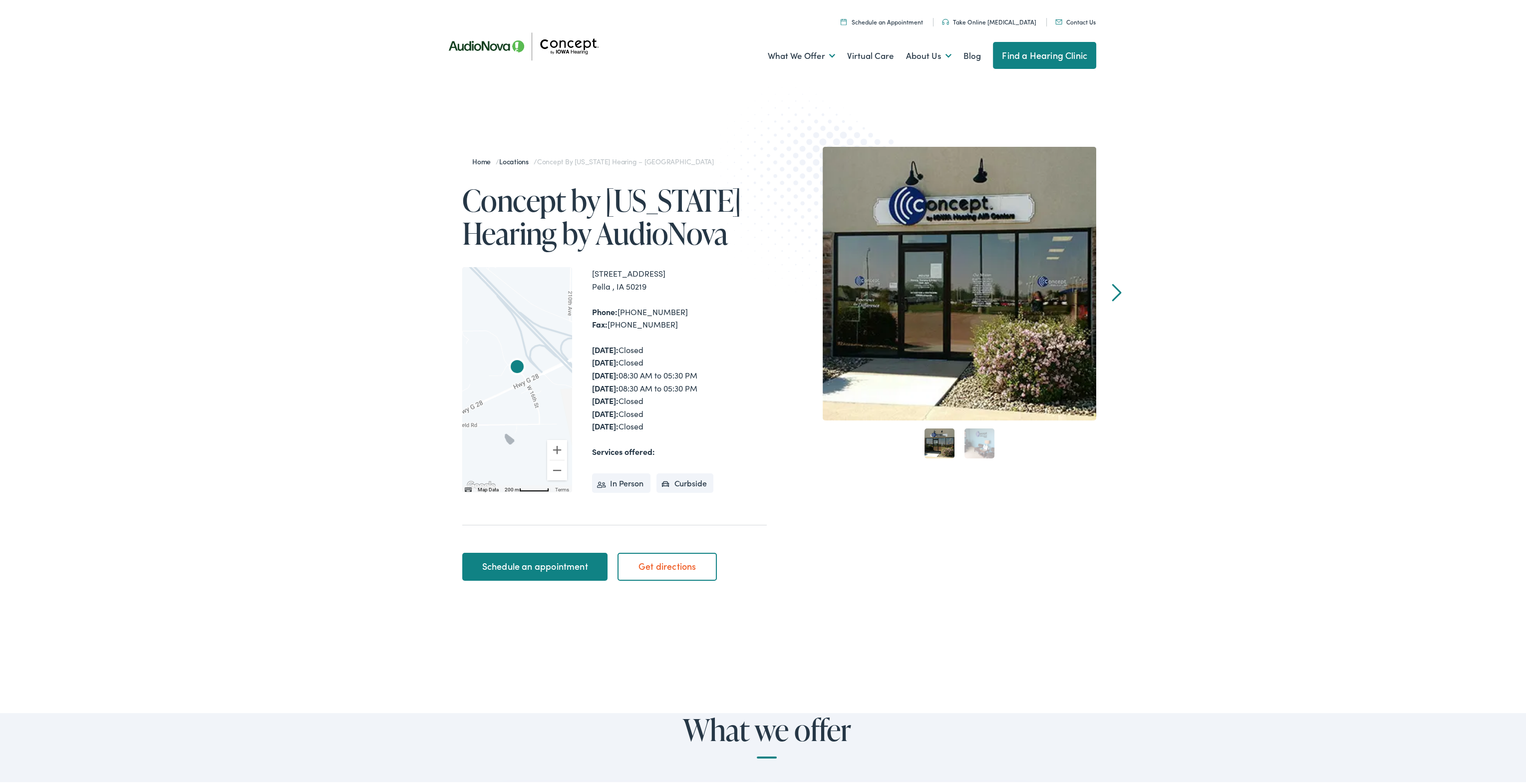
click at [508, 566] on link "Schedule an appointment" at bounding box center [535, 564] width 145 height 28
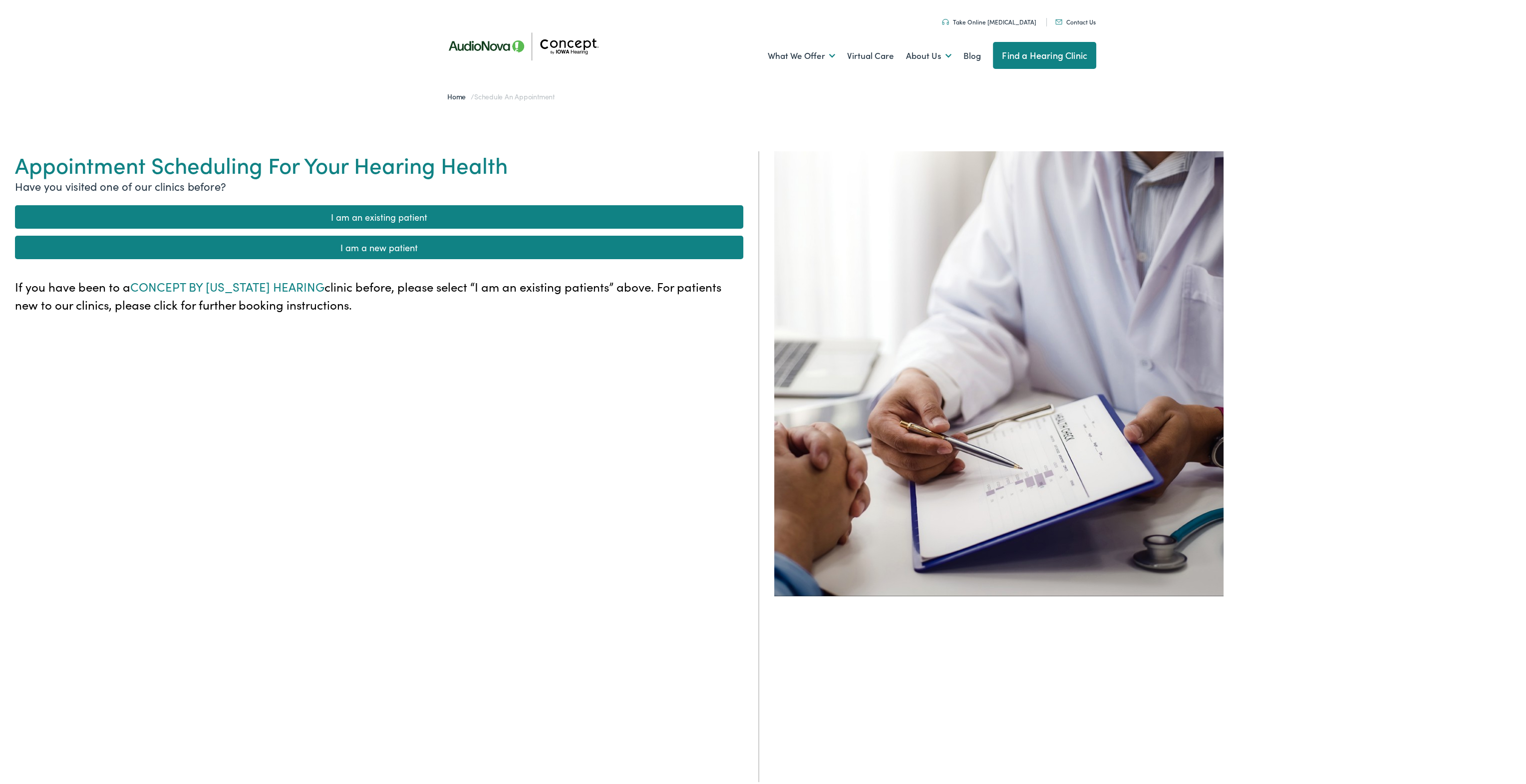
click at [381, 228] on li "I am an existing patient" at bounding box center [379, 215] width 729 height 30
click at [381, 219] on link "I am an existing patient" at bounding box center [379, 215] width 729 height 23
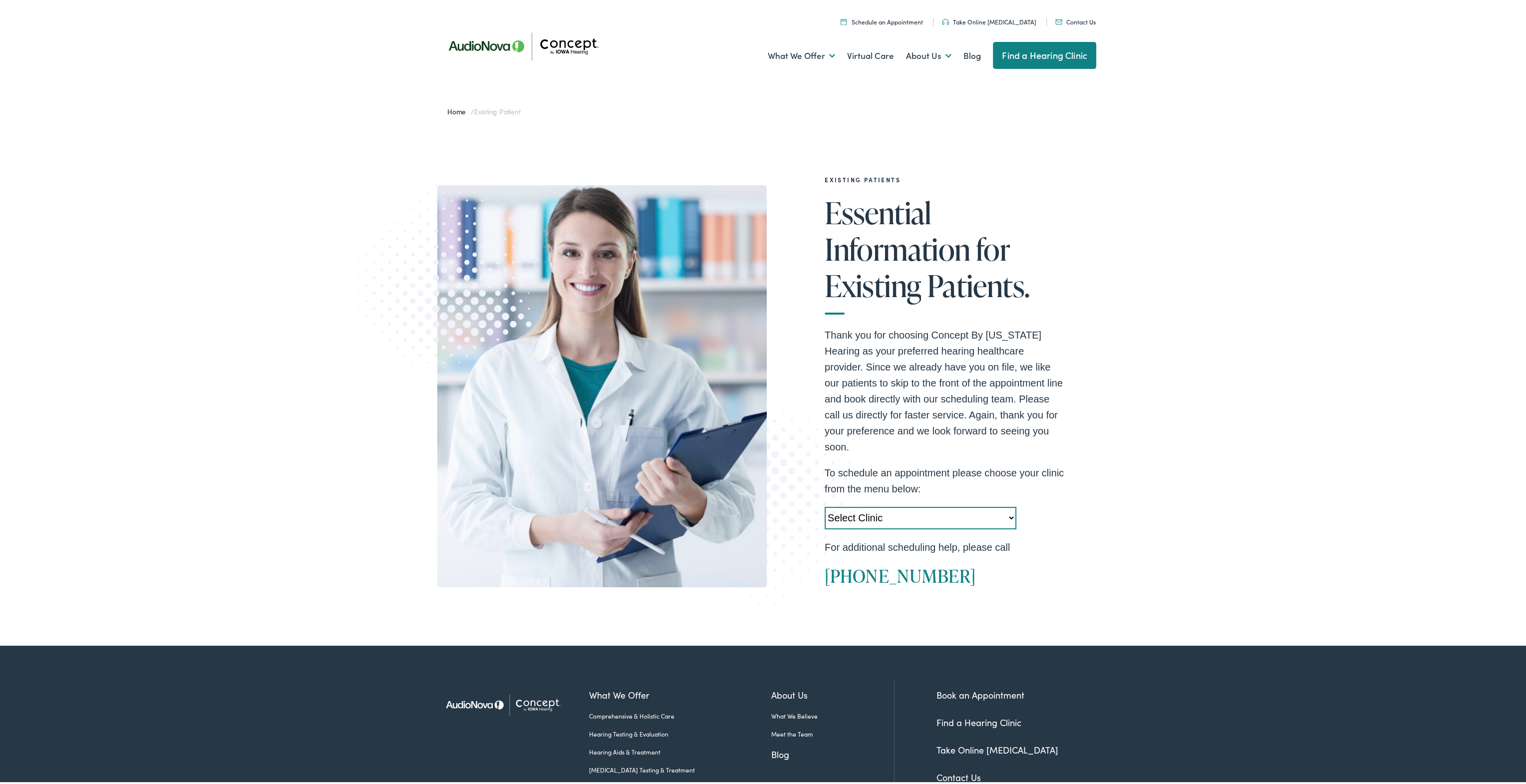
click at [68, 139] on div "EXISTING PATIENTS Essential Information for Existing Patients. Thank you for ch…" at bounding box center [766, 384] width 1533 height 519
click at [198, 245] on div "EXISTING PATIENTS Essential Information for Existing Patients. Thank you for ch…" at bounding box center [766, 384] width 1533 height 519
click at [359, 150] on img at bounding box center [443, 256] width 264 height 271
click at [44, 232] on div "EXISTING PATIENTS Essential Information for Existing Patients. Thank you for ch…" at bounding box center [766, 384] width 1533 height 519
click at [100, 179] on div "EXISTING PATIENTS Essential Information for Existing Patients. Thank you for ch…" at bounding box center [766, 384] width 1533 height 519
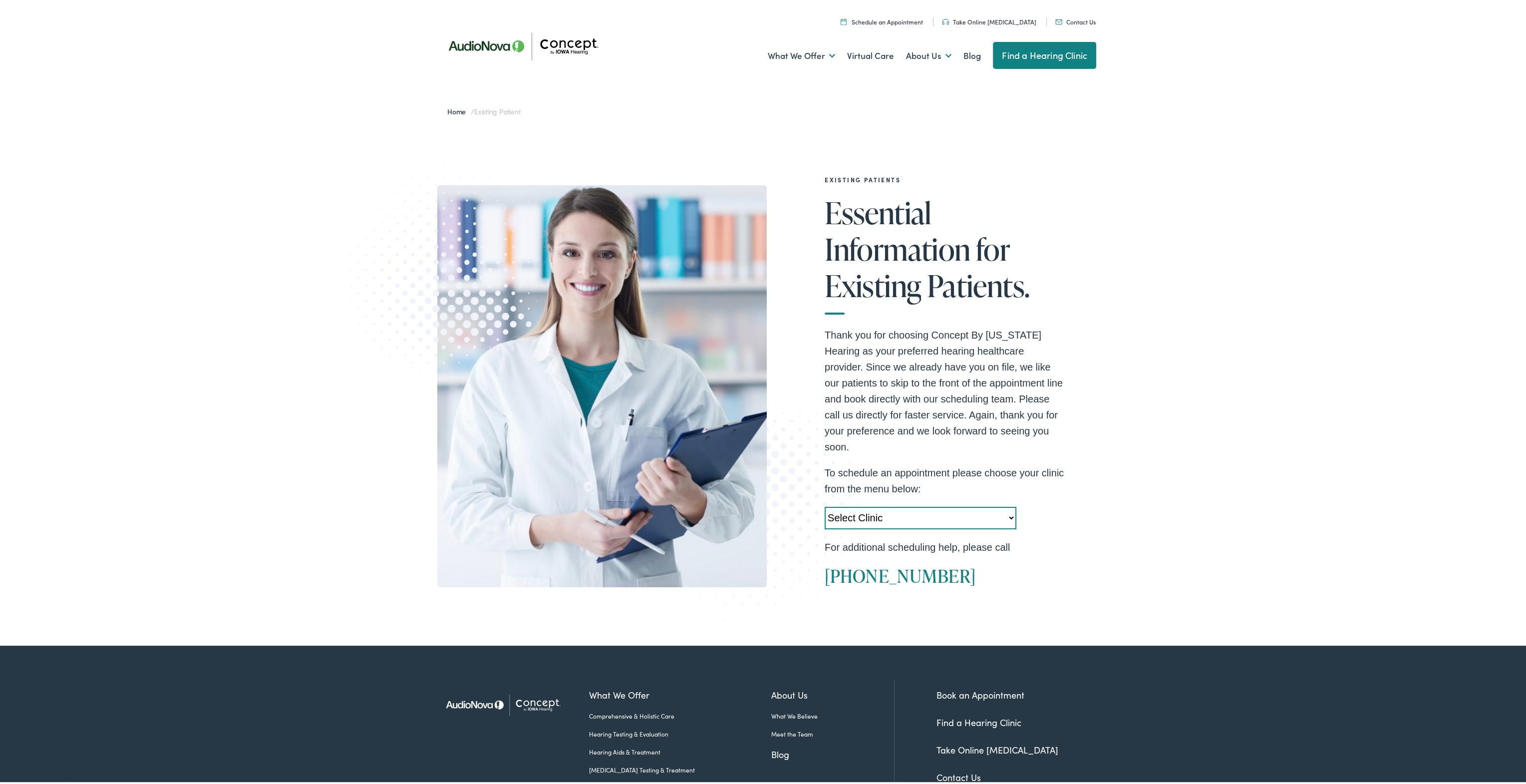
click at [128, 128] on div "EXISTING PATIENTS Essential Information for Existing Patients. Thank you for ch…" at bounding box center [766, 384] width 1533 height 519
